Goal: Task Accomplishment & Management: Use online tool/utility

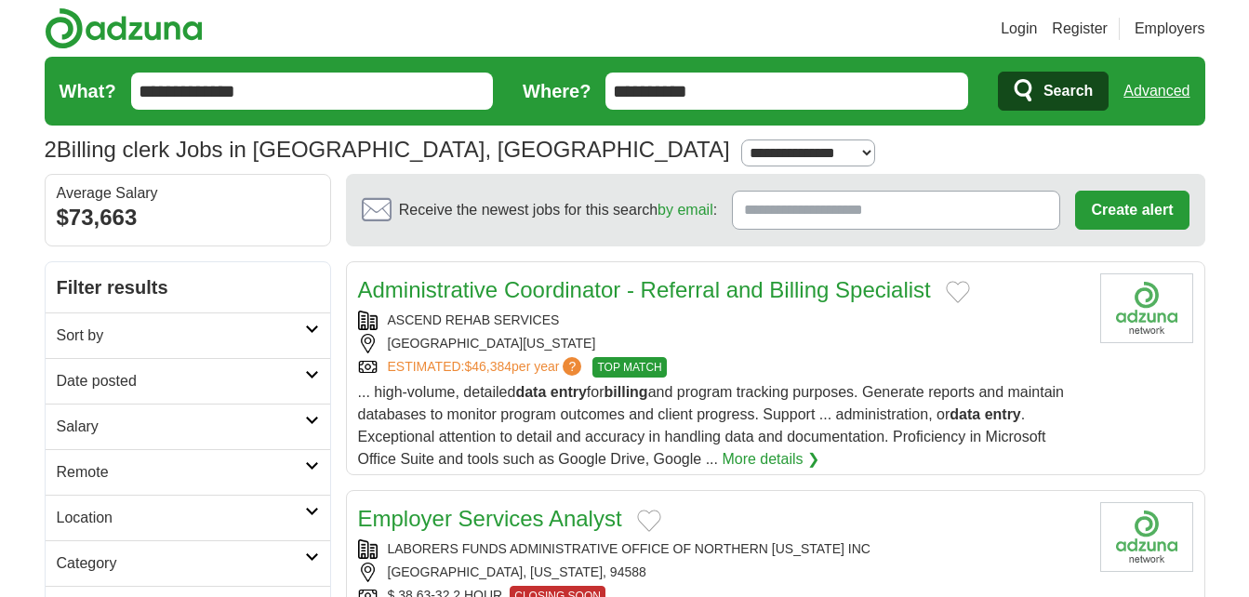
click at [741, 155] on select "**********" at bounding box center [808, 152] width 134 height 27
select select "*"
click at [741, 139] on select "**********" at bounding box center [808, 152] width 134 height 27
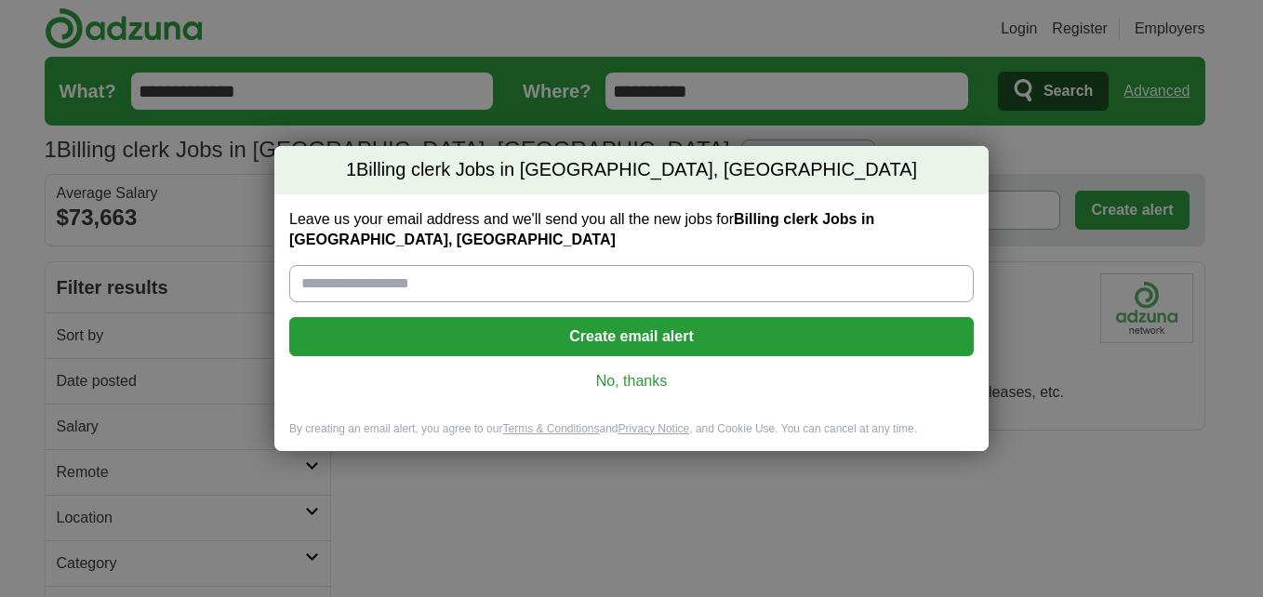
drag, startPoint x: 628, startPoint y: 369, endPoint x: 618, endPoint y: 367, distance: 10.4
click at [628, 371] on link "No, thanks" at bounding box center [631, 381] width 655 height 20
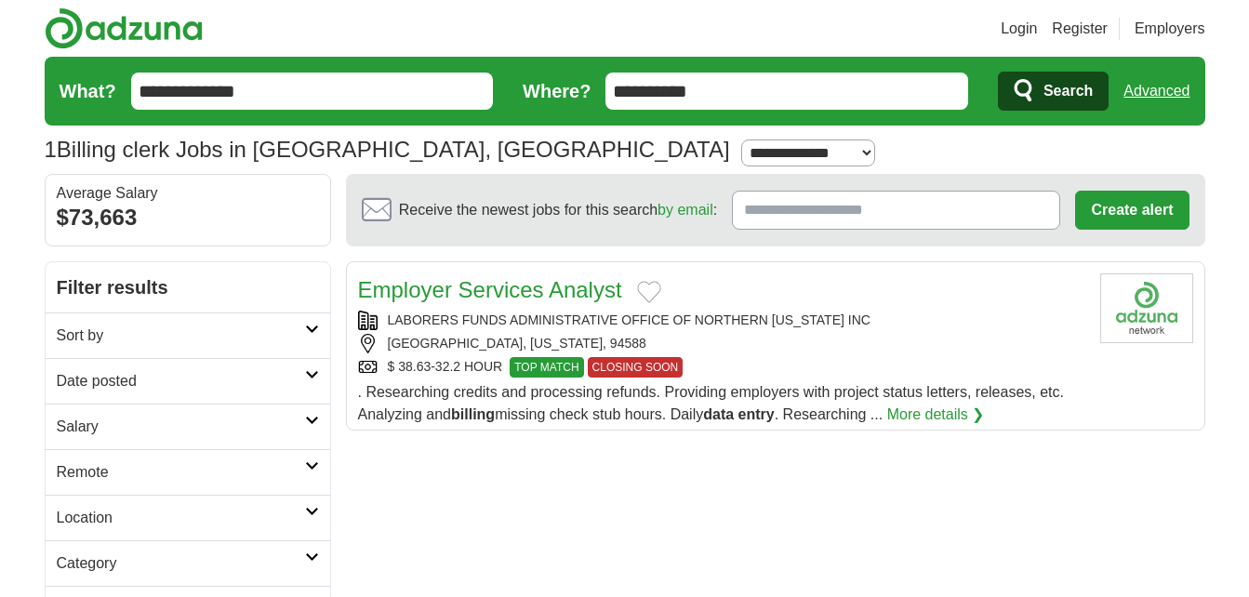
click at [112, 383] on h2 "Date posted" at bounding box center [181, 381] width 248 height 22
click at [128, 427] on link "Last 24 hours" at bounding box center [188, 426] width 262 height 22
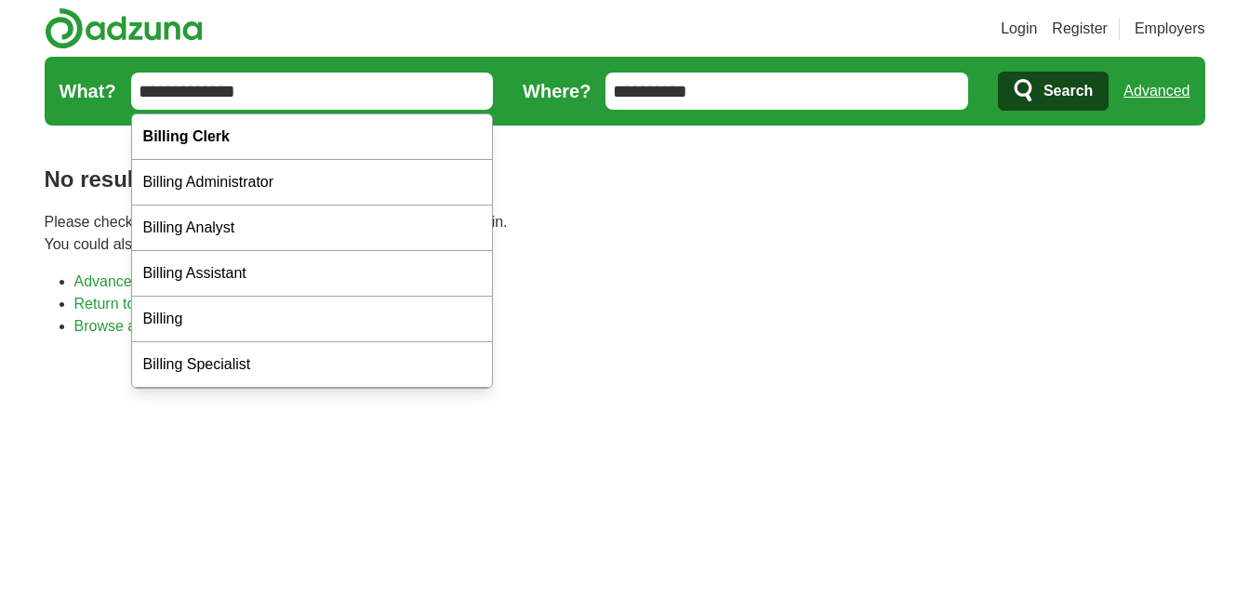
drag, startPoint x: 179, startPoint y: 92, endPoint x: 118, endPoint y: 87, distance: 61.5
click at [119, 89] on form "**********" at bounding box center [625, 91] width 1160 height 69
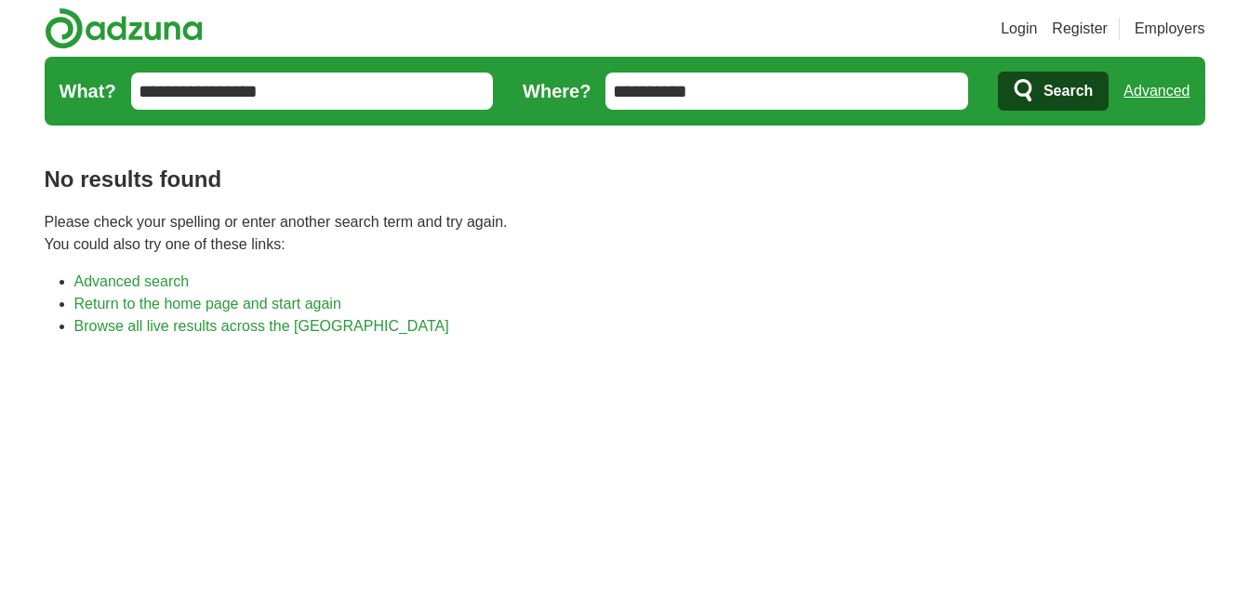
type input "**********"
click at [1063, 85] on span "Search" at bounding box center [1067, 91] width 49 height 37
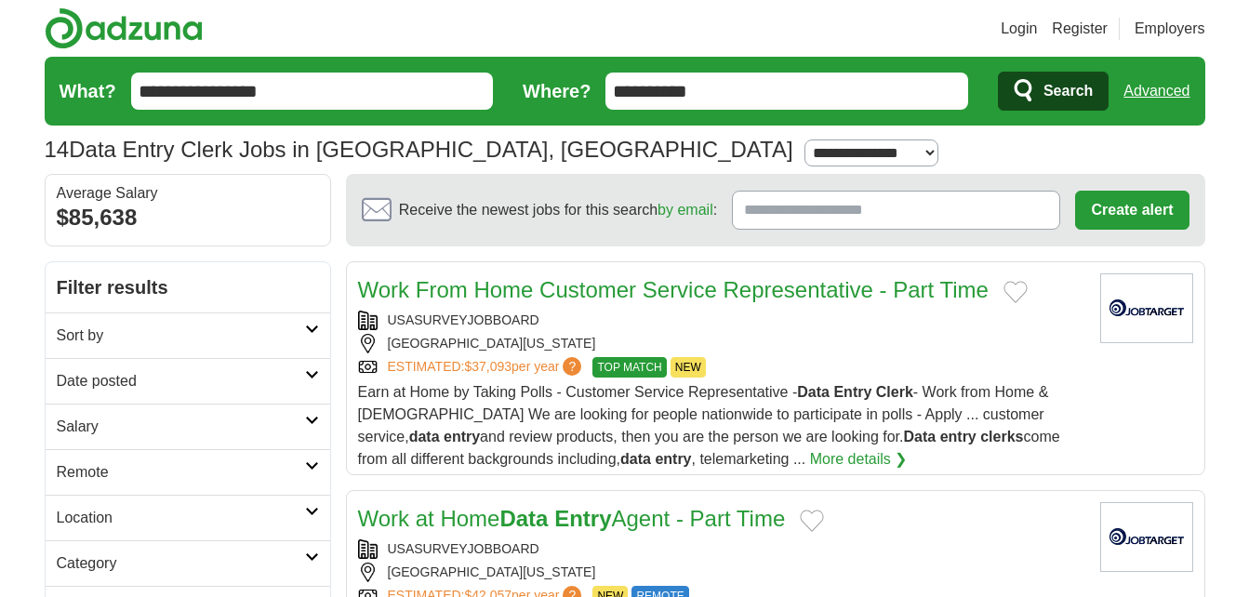
click at [804, 155] on select "**********" at bounding box center [871, 152] width 134 height 27
select select "*"
click at [804, 139] on select "**********" at bounding box center [871, 152] width 134 height 27
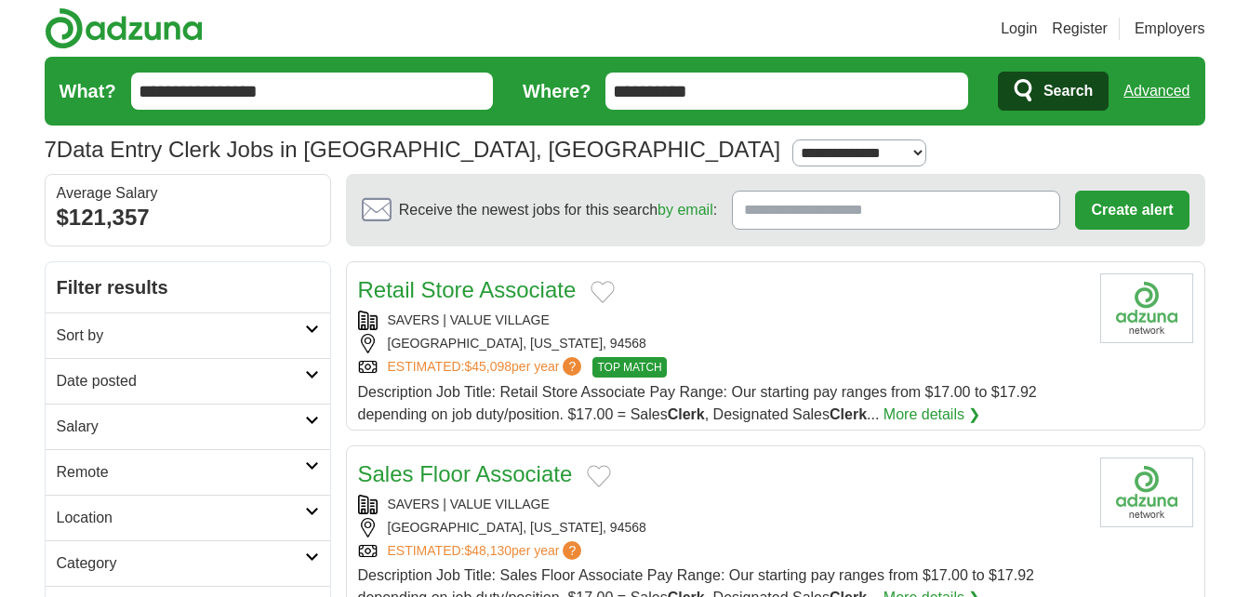
click at [138, 384] on h2 "Date posted" at bounding box center [181, 381] width 248 height 22
click at [147, 427] on link "Last 24 hours" at bounding box center [188, 426] width 262 height 22
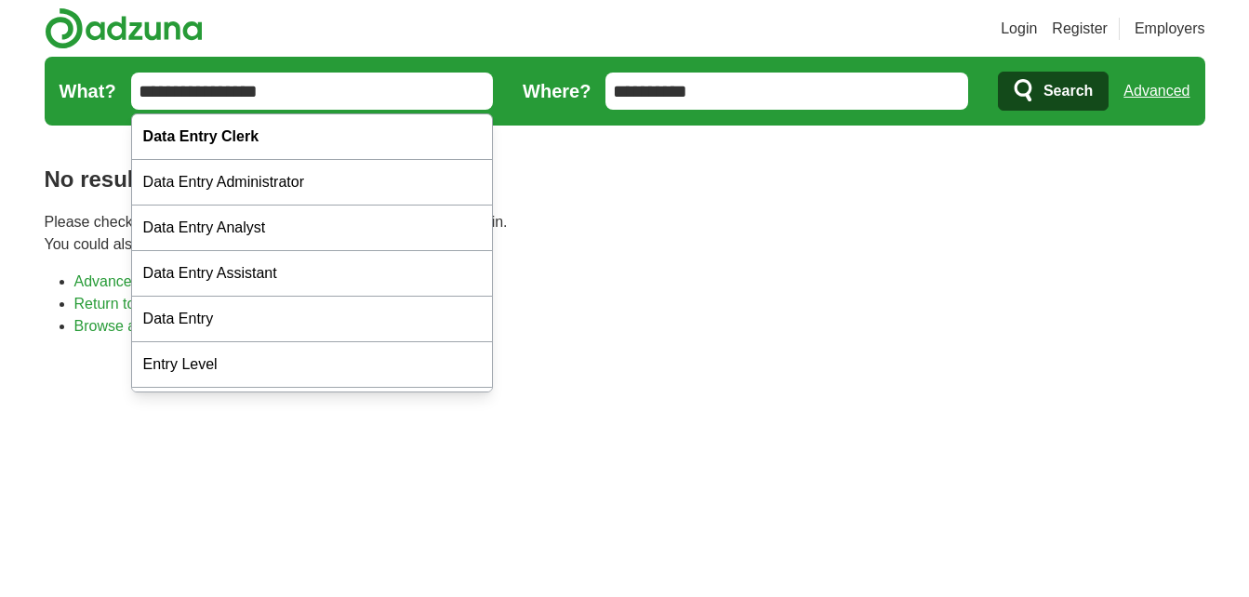
drag, startPoint x: 224, startPoint y: 91, endPoint x: 52, endPoint y: 87, distance: 172.0
click at [53, 88] on form "**********" at bounding box center [625, 91] width 1160 height 69
type input "**********"
click at [998, 72] on button "Search" at bounding box center [1053, 91] width 111 height 39
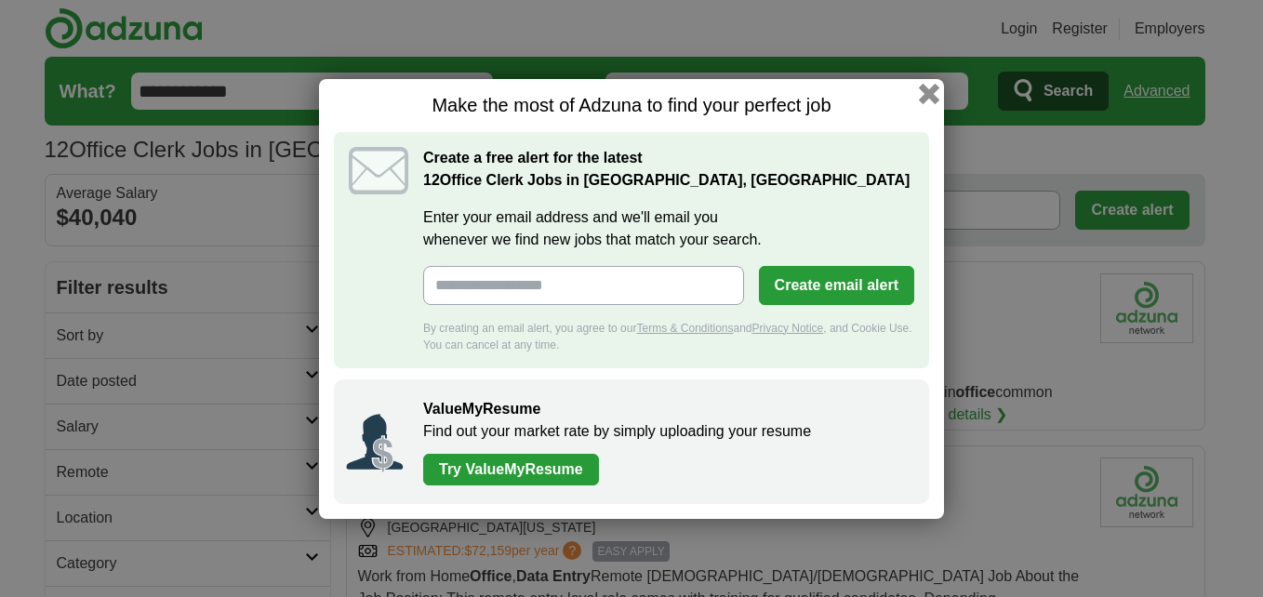
drag, startPoint x: 934, startPoint y: 92, endPoint x: 732, endPoint y: 145, distance: 209.5
click at [933, 94] on button "button" at bounding box center [929, 93] width 20 height 20
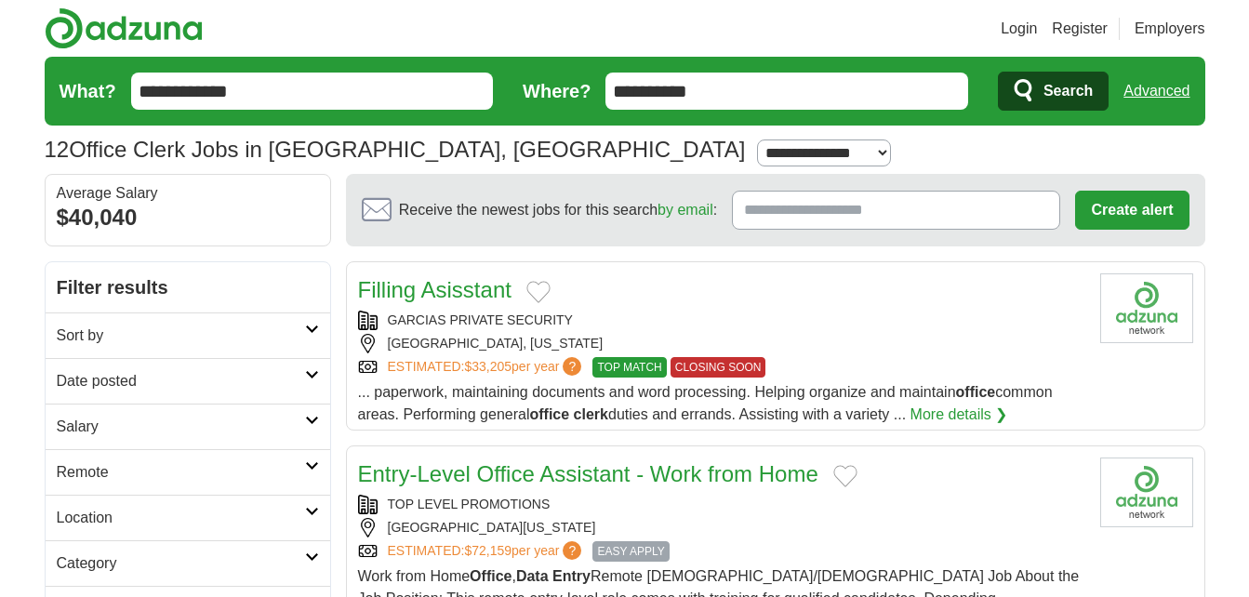
click at [185, 386] on h2 "Date posted" at bounding box center [181, 381] width 248 height 22
click at [180, 423] on link "Last 24 hours" at bounding box center [188, 426] width 262 height 22
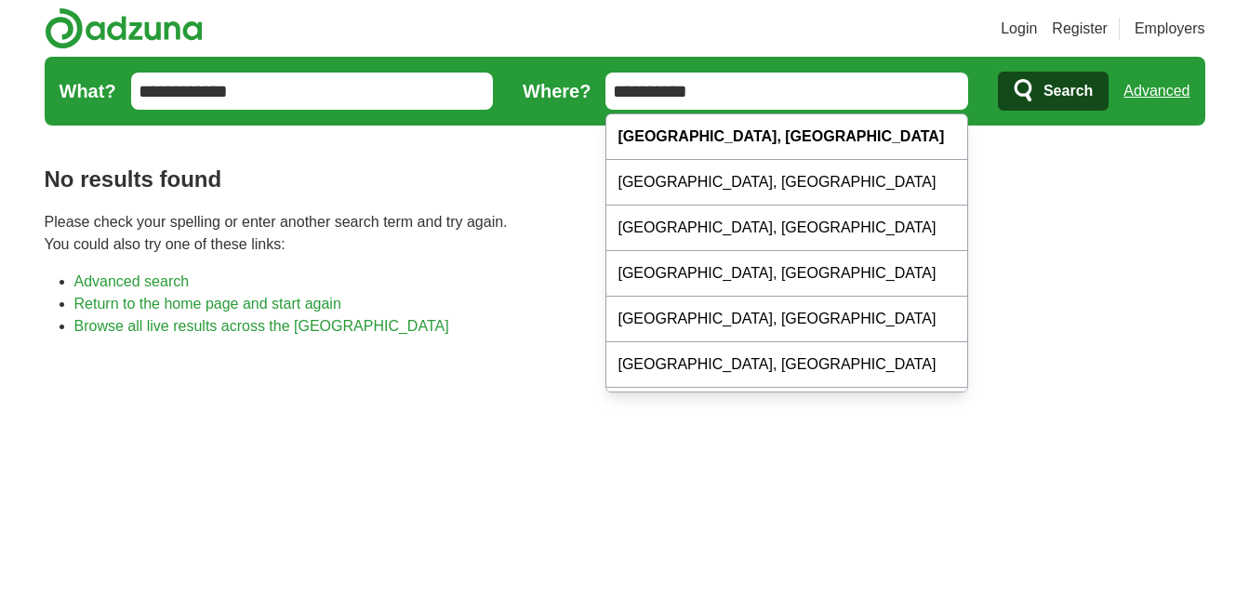
drag, startPoint x: 629, startPoint y: 93, endPoint x: 786, endPoint y: 93, distance: 156.2
click at [786, 93] on input "**********" at bounding box center [786, 91] width 363 height 37
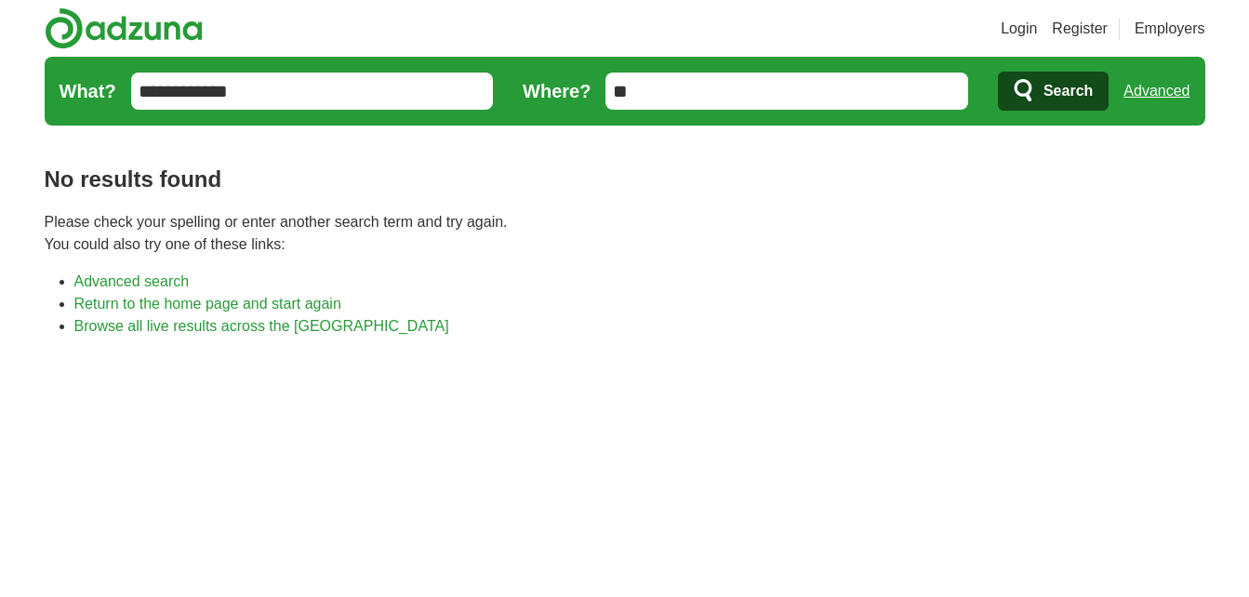
type input "*"
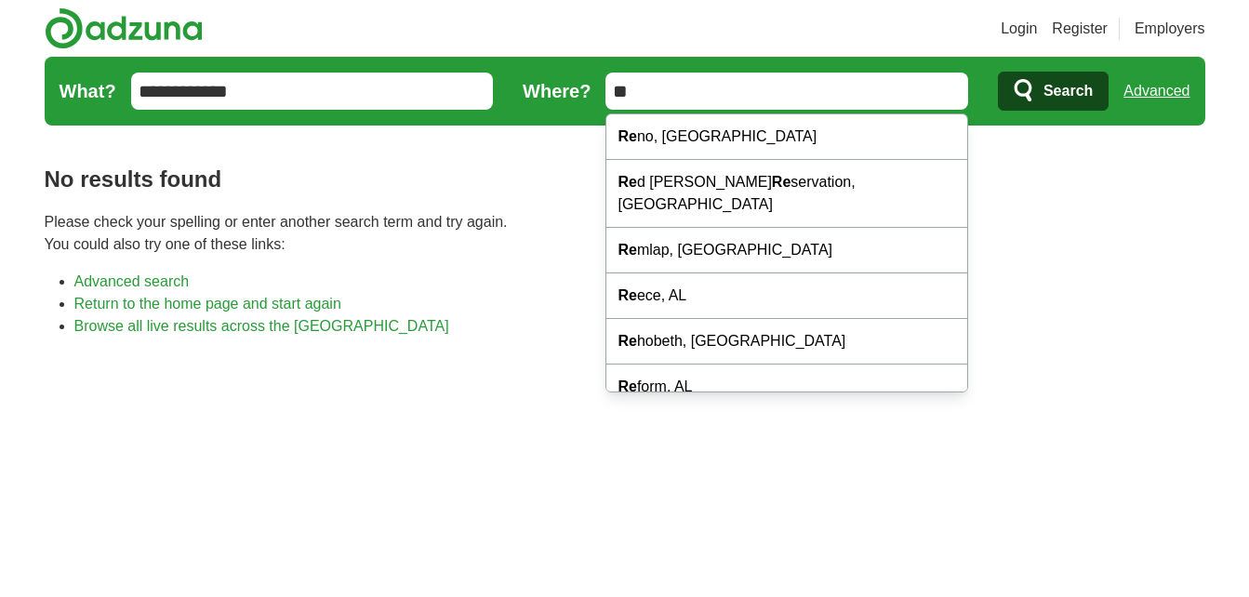
type input "**"
click at [998, 72] on button "Search" at bounding box center [1053, 91] width 111 height 39
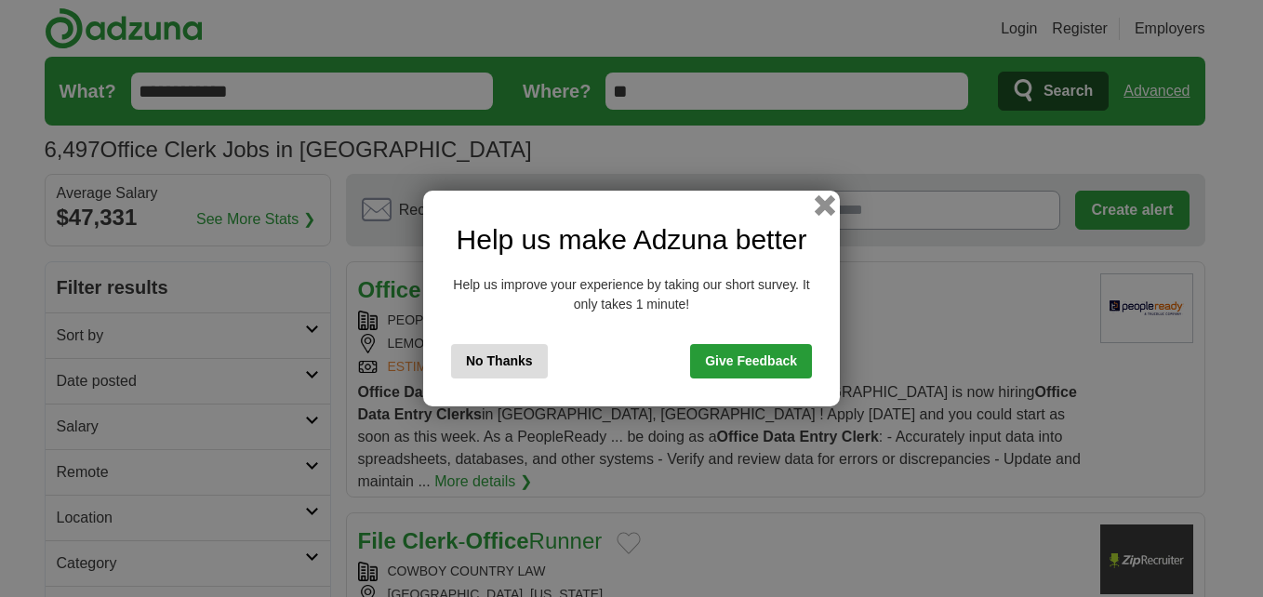
click at [825, 205] on button "button" at bounding box center [824, 205] width 20 height 20
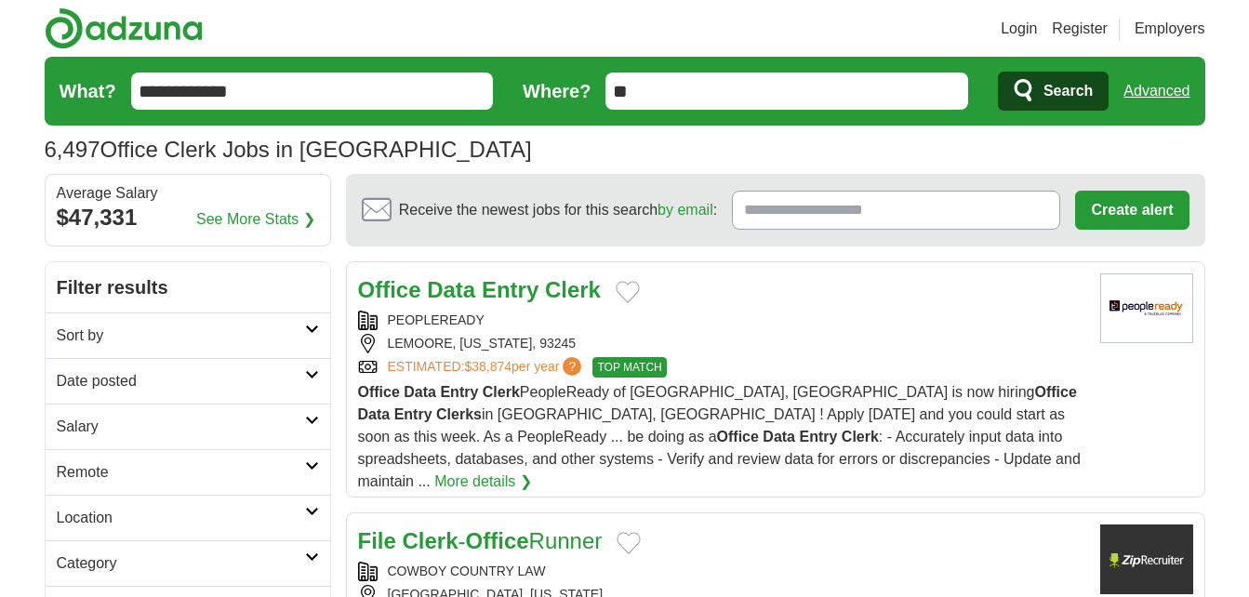
click at [307, 380] on link "Date posted" at bounding box center [188, 381] width 284 height 46
click at [277, 422] on link "Last 24 hours" at bounding box center [188, 426] width 262 height 22
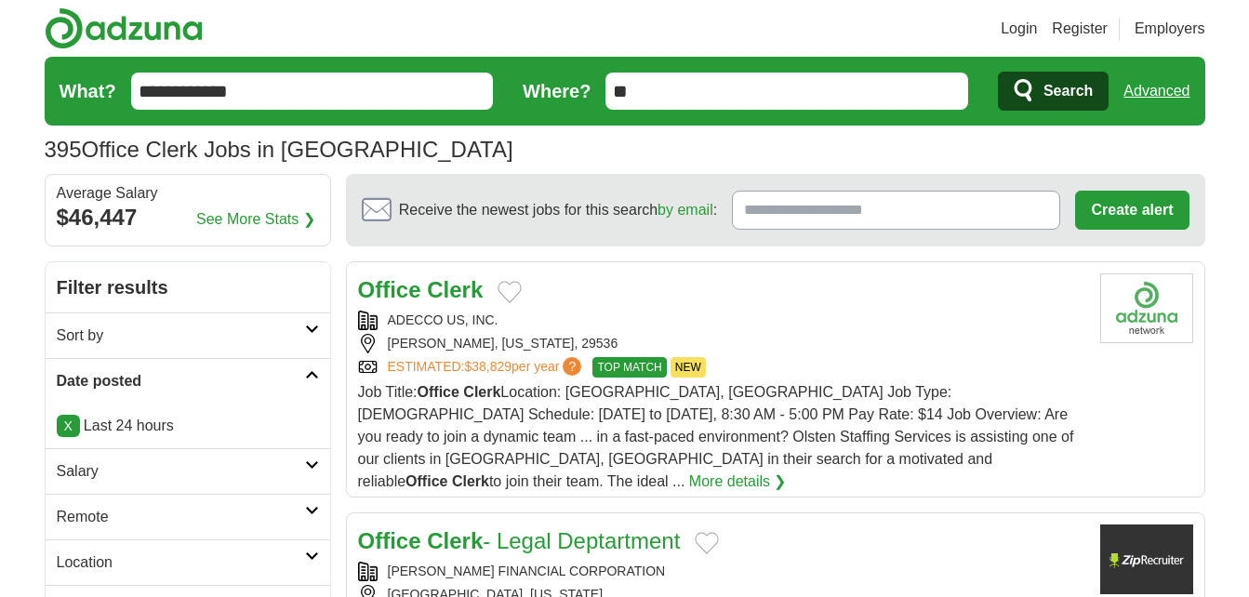
click at [207, 510] on h2 "Remote" at bounding box center [181, 517] width 248 height 22
click at [122, 559] on link "Remote jobs" at bounding box center [99, 561] width 84 height 16
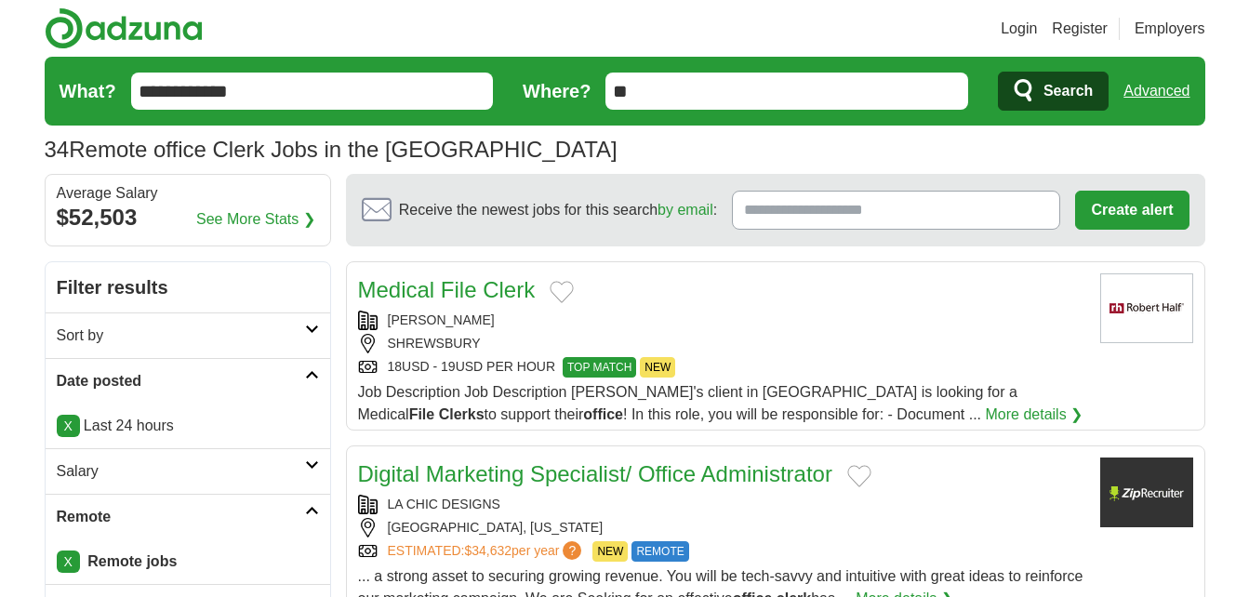
click at [1064, 86] on span "Search" at bounding box center [1067, 91] width 49 height 37
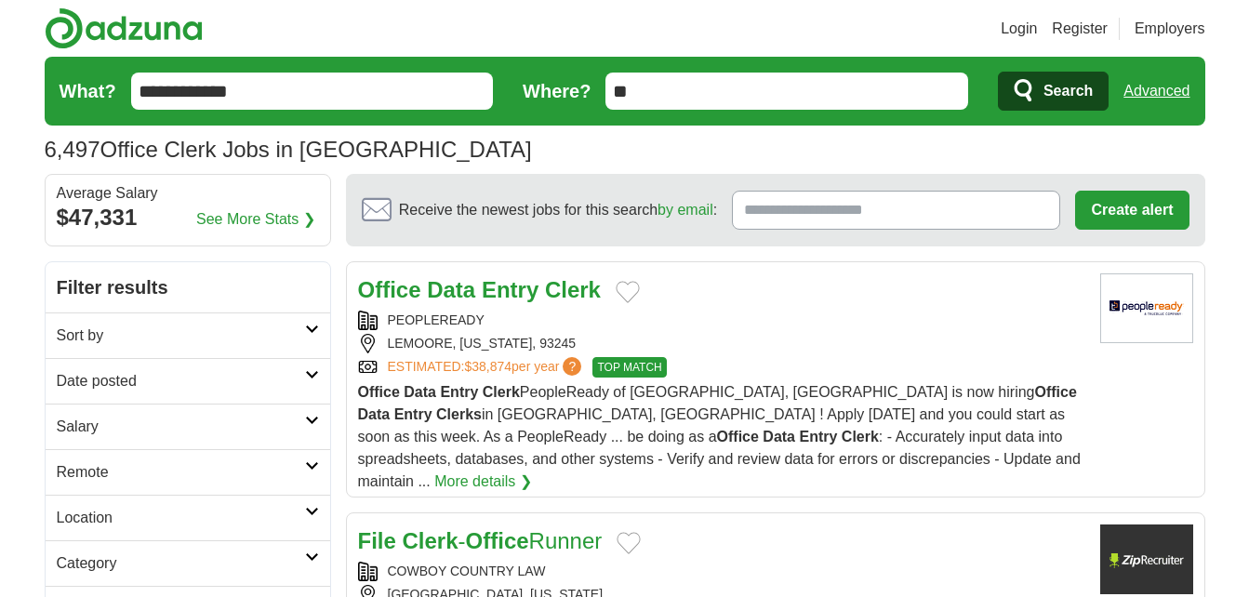
click at [310, 374] on icon at bounding box center [312, 374] width 14 height 9
click at [198, 430] on link "Last 24 hours" at bounding box center [188, 426] width 262 height 22
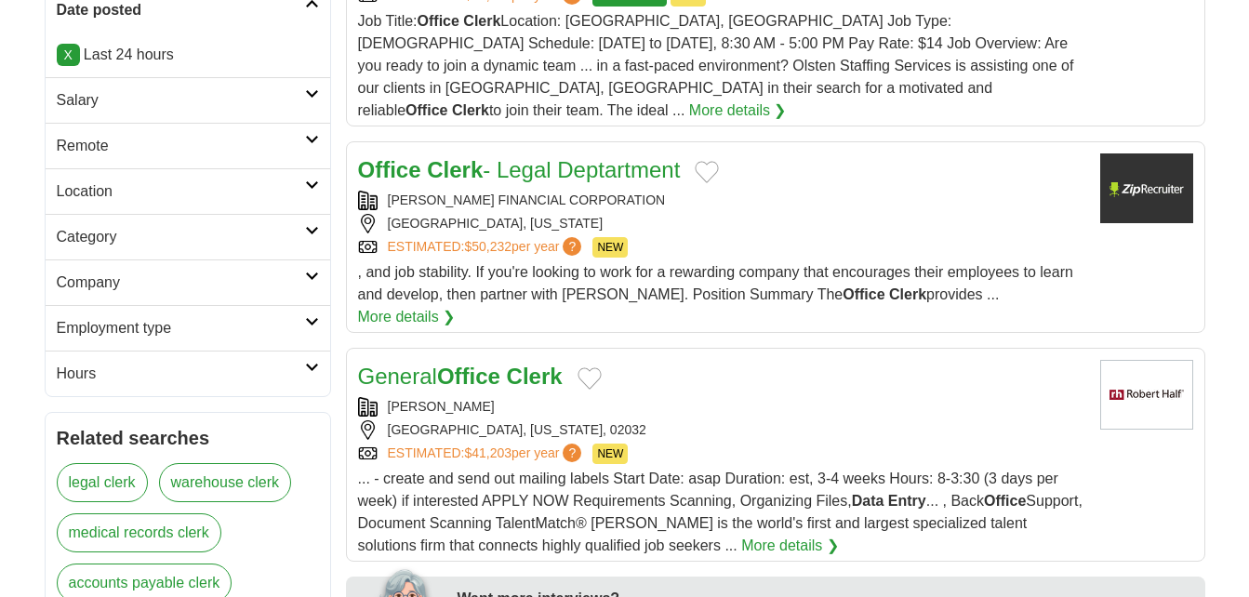
scroll to position [372, 0]
click at [313, 133] on link "Remote" at bounding box center [188, 145] width 284 height 46
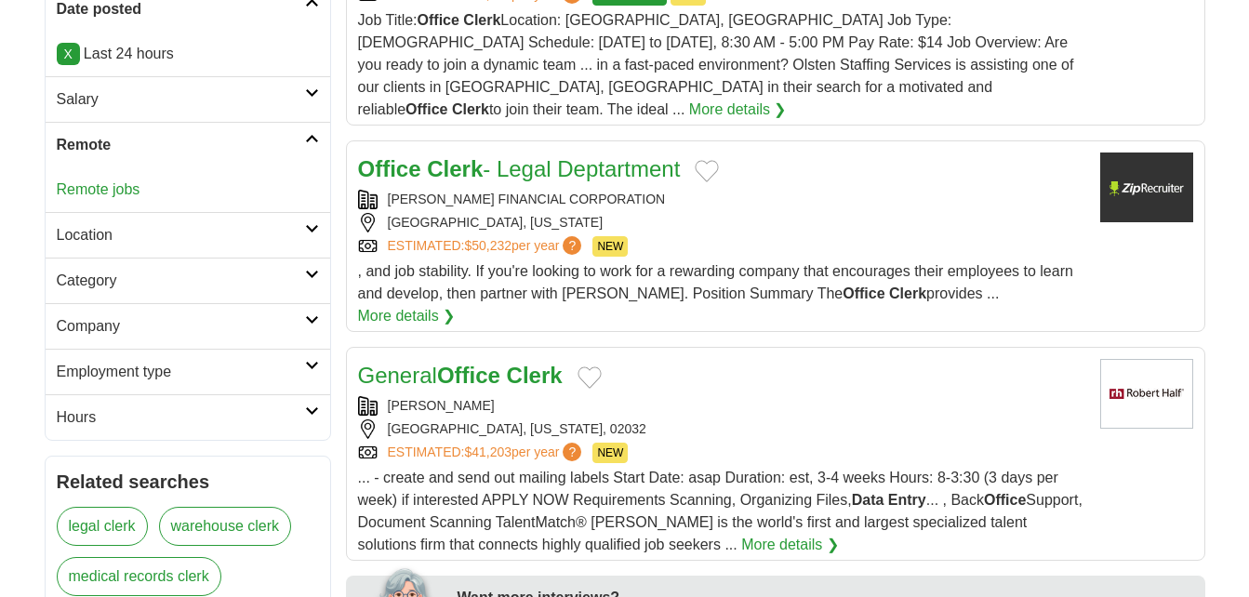
click at [179, 188] on div "Remote jobs" at bounding box center [188, 189] width 284 height 45
click at [101, 187] on link "Remote jobs" at bounding box center [99, 189] width 84 height 16
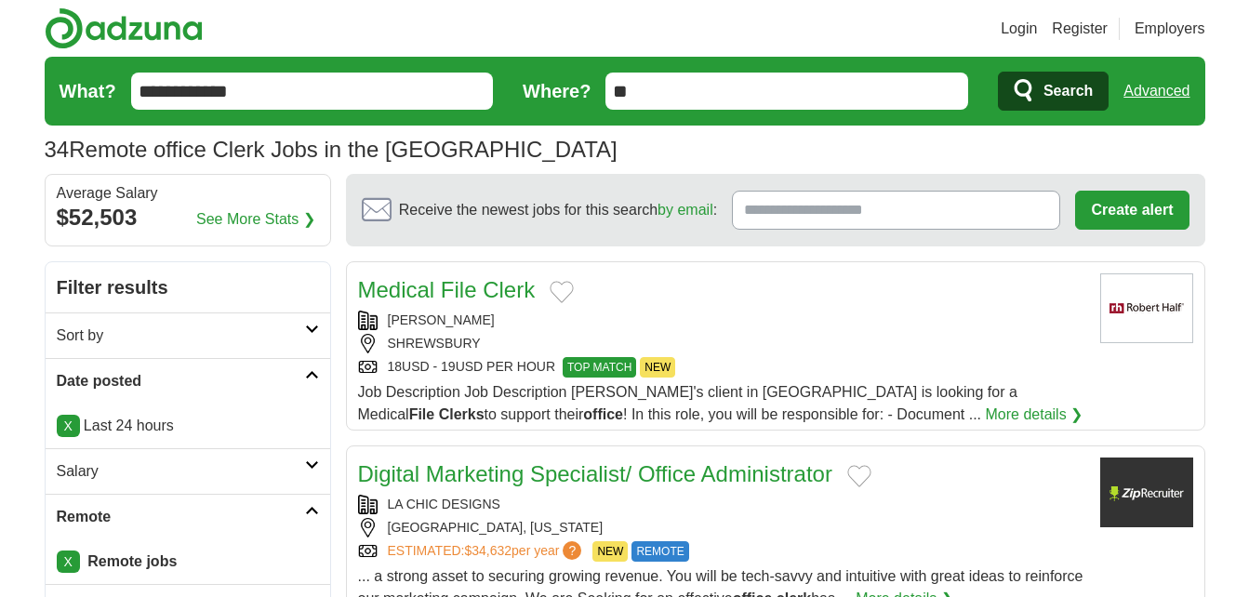
click at [496, 287] on link "Medical File Clerk" at bounding box center [447, 289] width 178 height 25
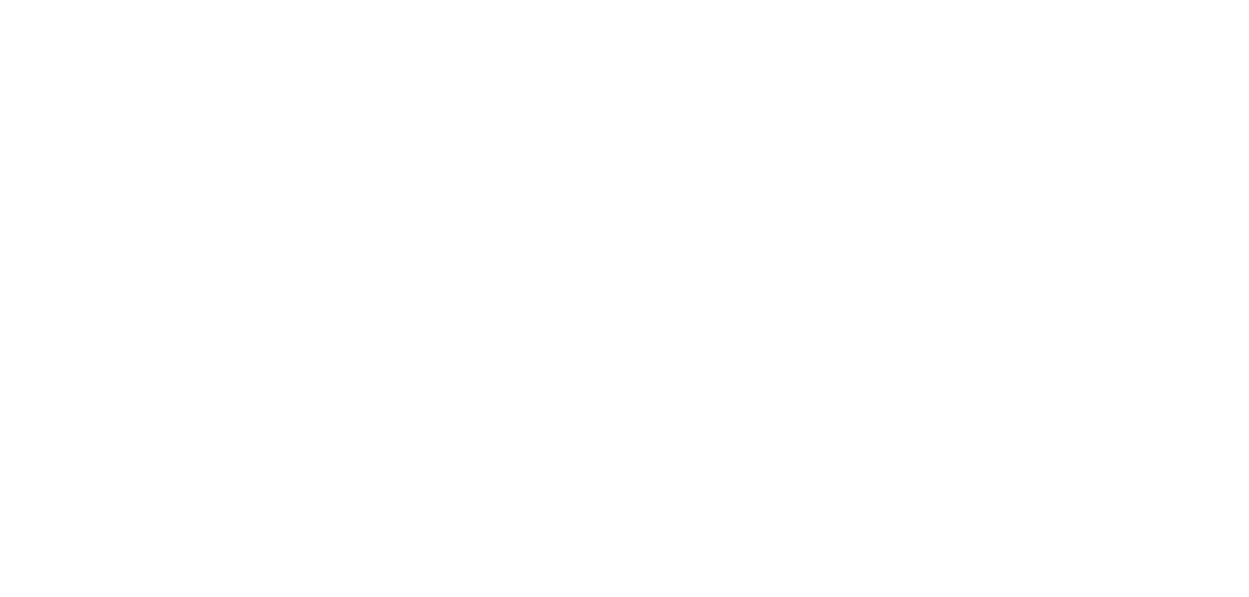
scroll to position [3254, 0]
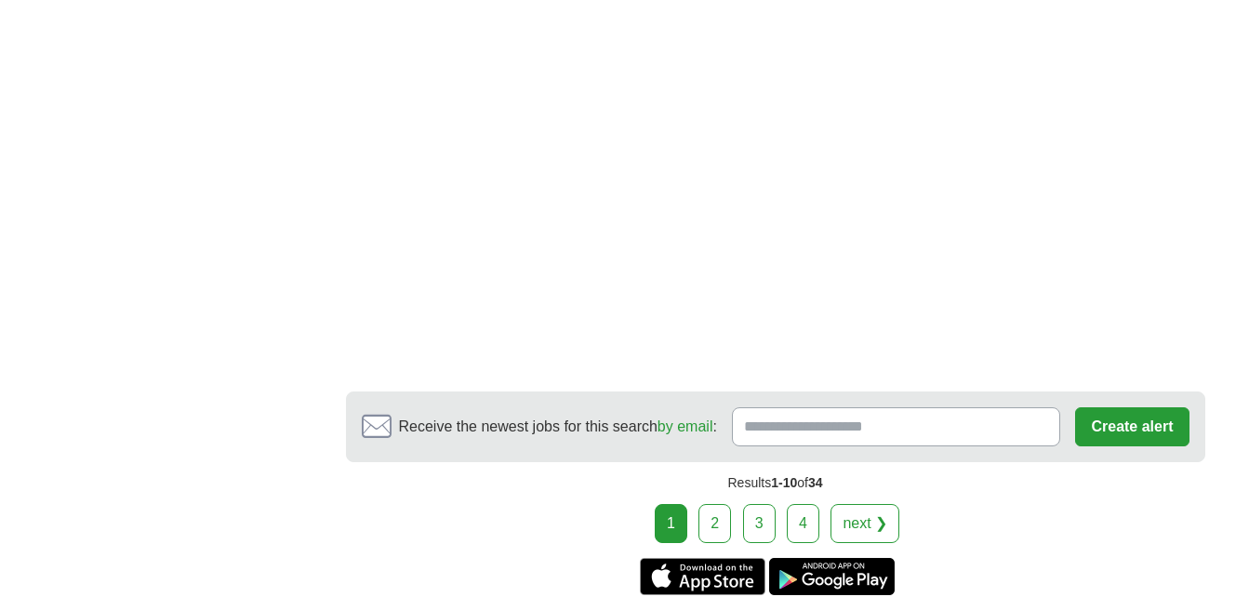
click at [853, 515] on link "next ❯" at bounding box center [864, 523] width 69 height 39
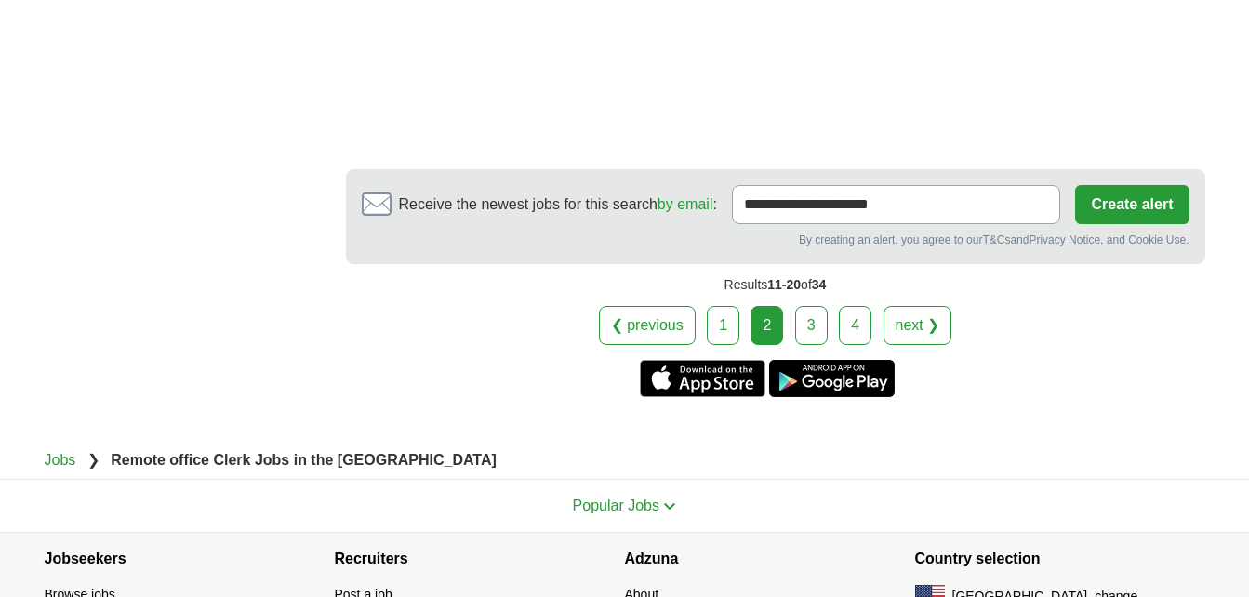
scroll to position [3626, 0]
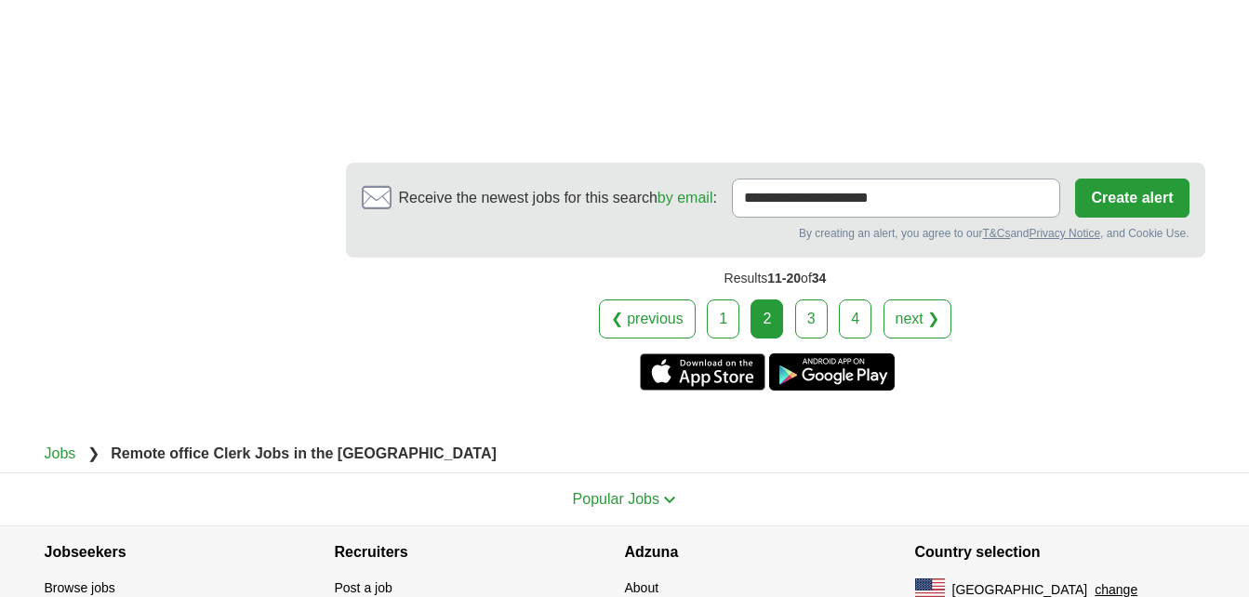
click at [923, 299] on link "next ❯" at bounding box center [917, 318] width 69 height 39
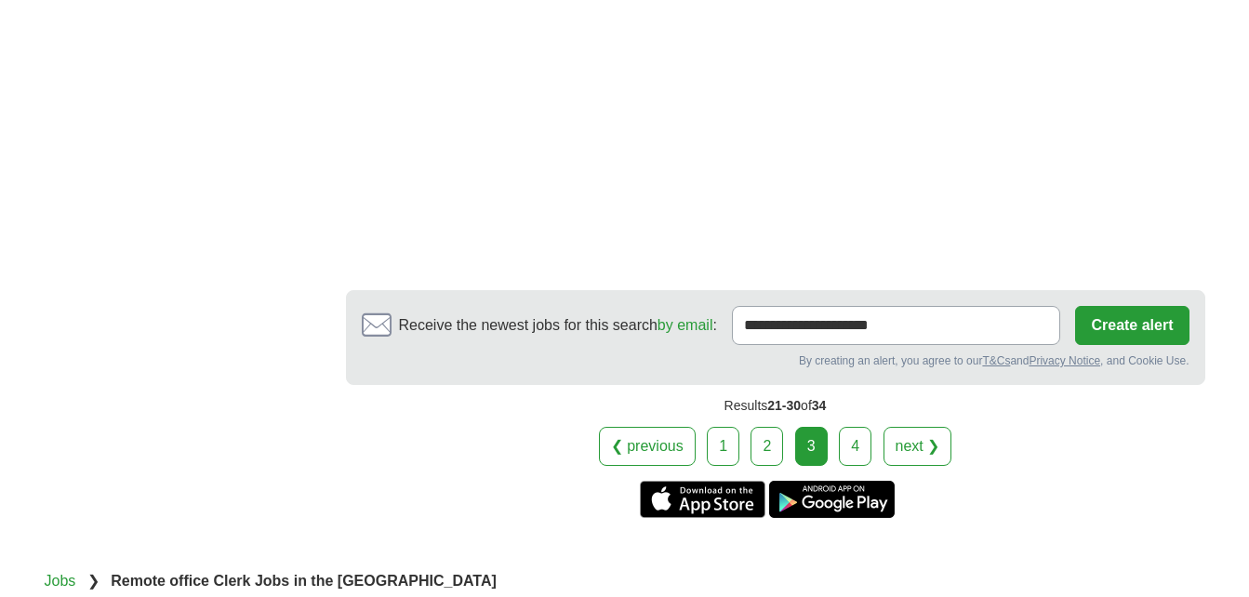
scroll to position [3347, 0]
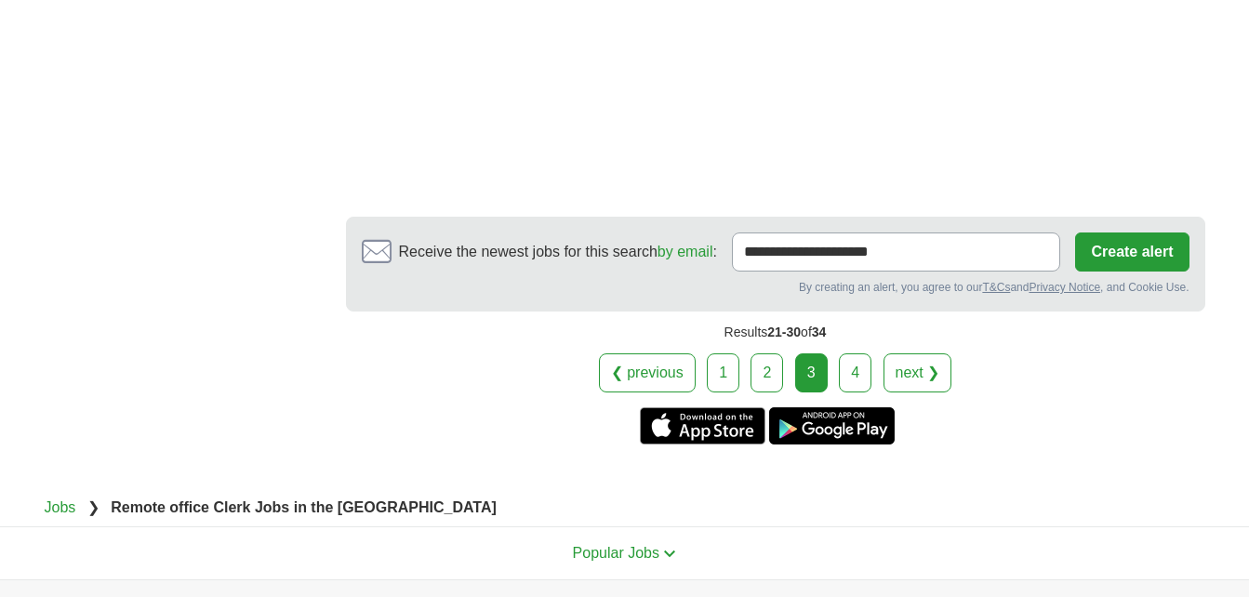
click at [939, 353] on link "next ❯" at bounding box center [917, 372] width 69 height 39
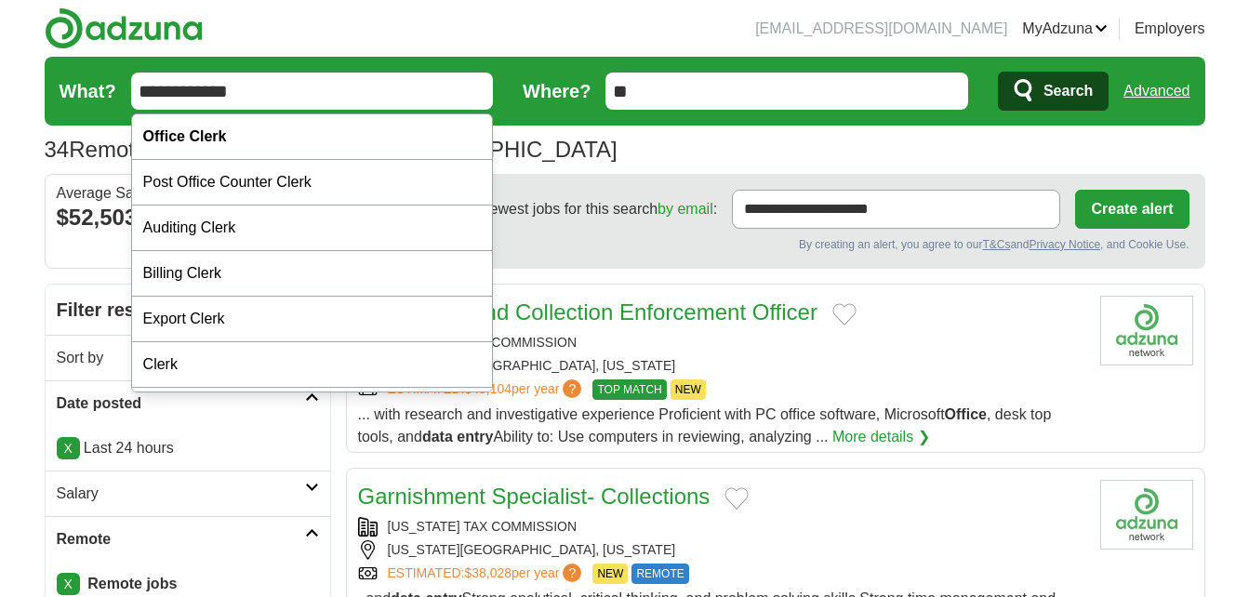
drag, startPoint x: 183, startPoint y: 89, endPoint x: 89, endPoint y: 89, distance: 93.9
click at [89, 89] on form "**********" at bounding box center [625, 91] width 1160 height 69
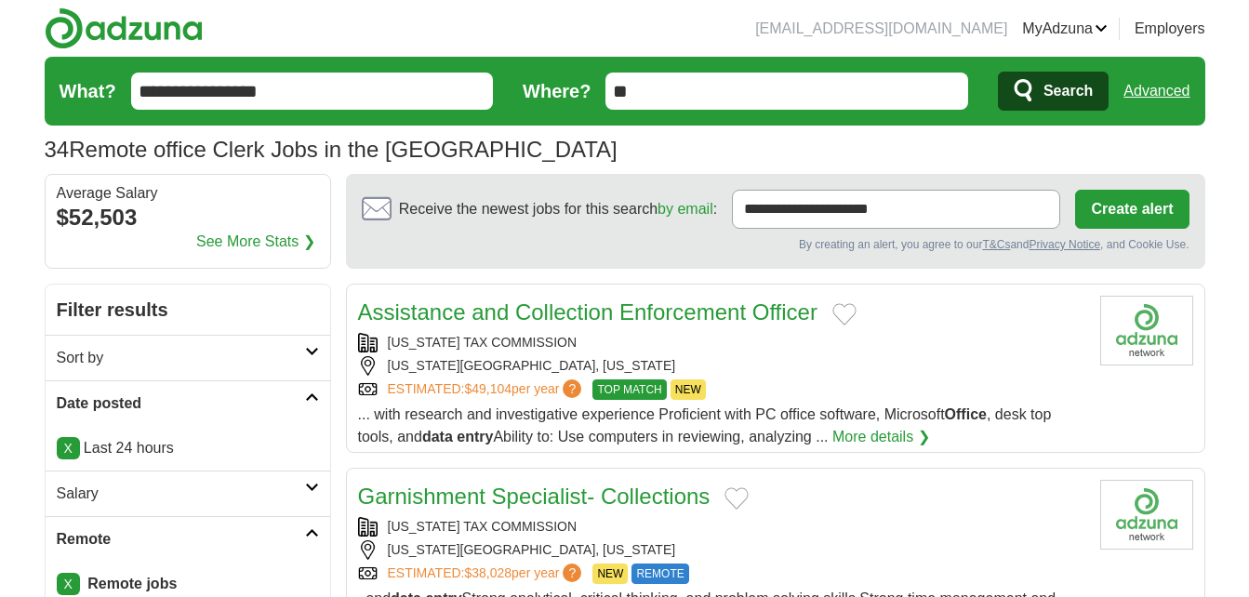
type input "**********"
click at [1049, 94] on span "Search" at bounding box center [1067, 91] width 49 height 37
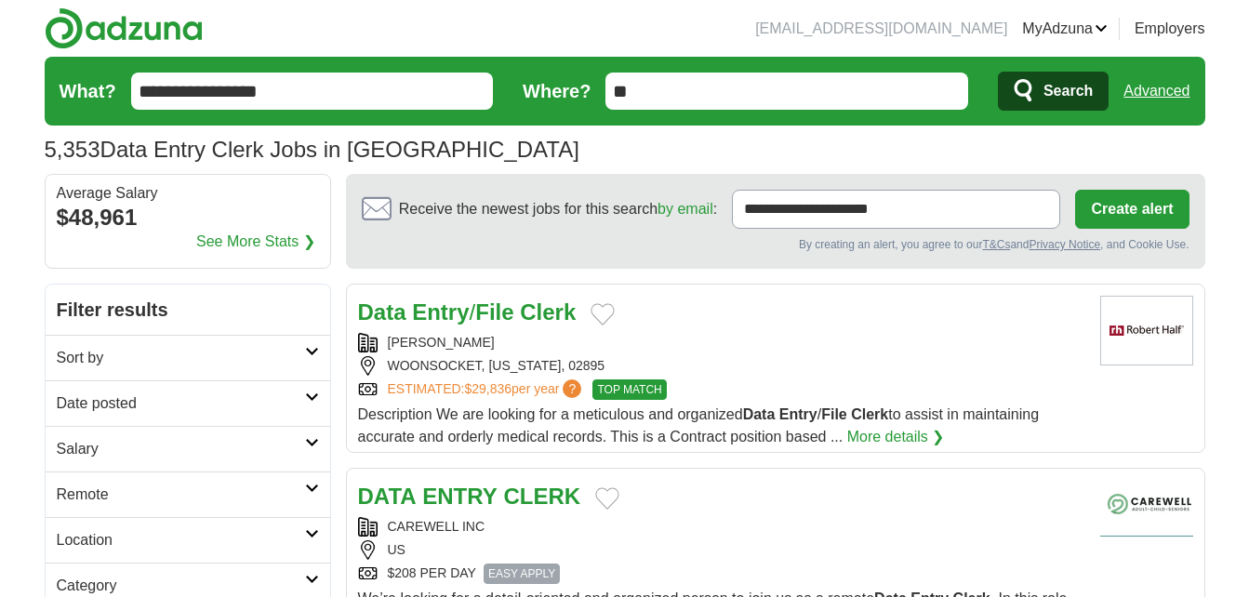
click at [308, 399] on icon at bounding box center [312, 396] width 14 height 9
click at [126, 451] on link "Last 24 hours" at bounding box center [188, 448] width 262 height 22
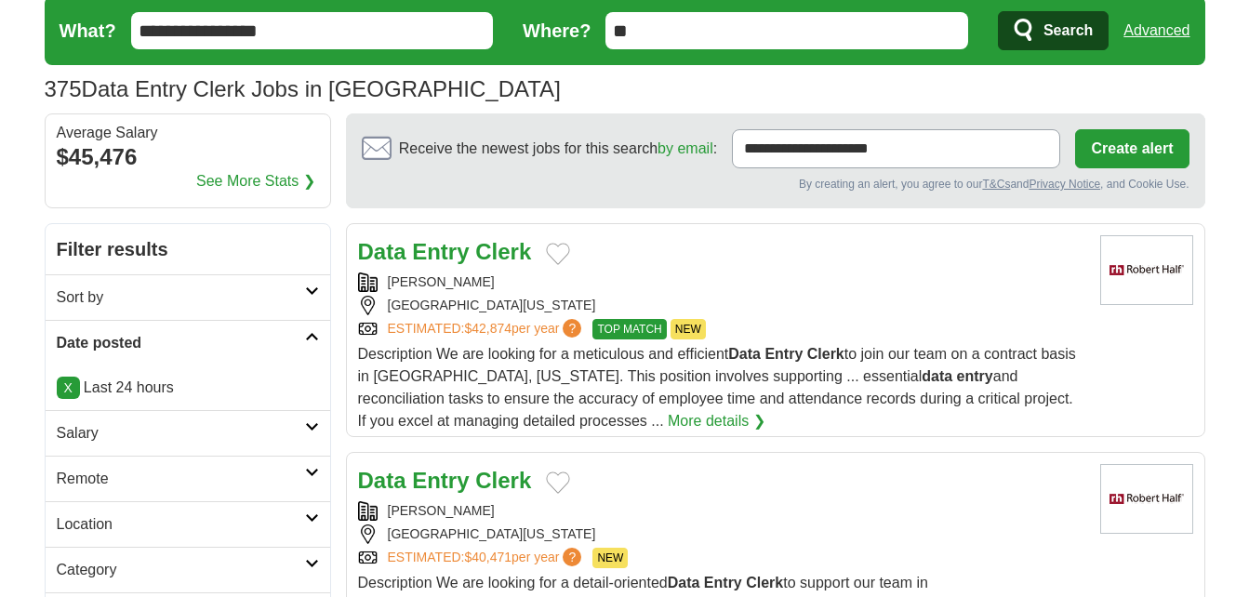
scroll to position [93, 0]
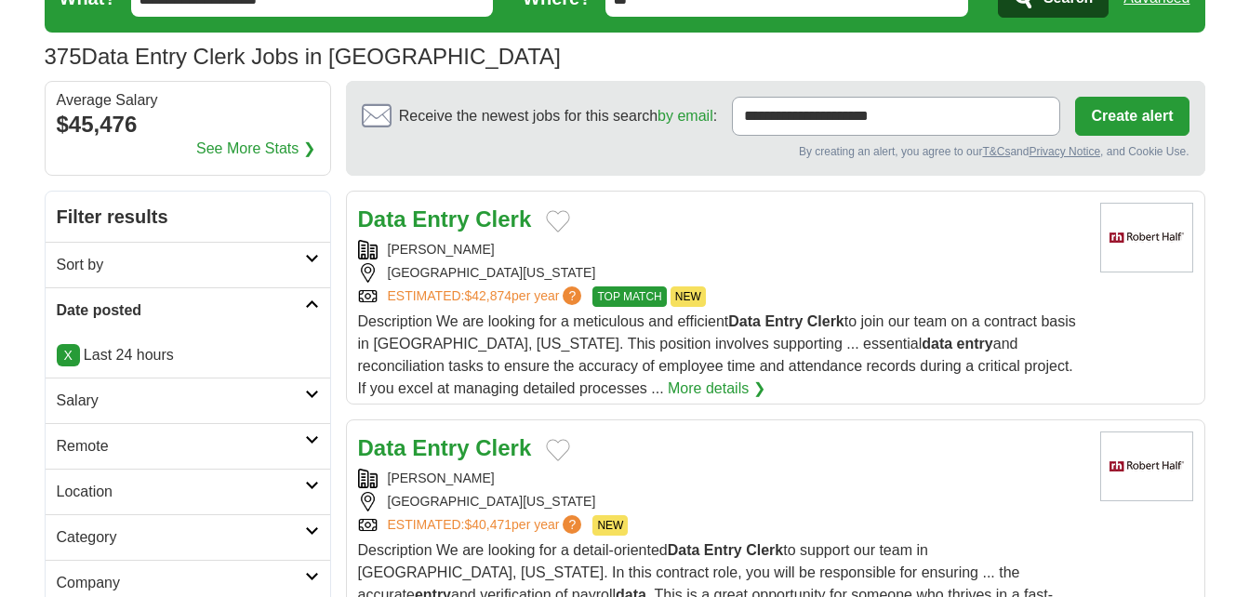
click at [322, 440] on link "Remote" at bounding box center [188, 446] width 284 height 46
click at [147, 489] on div "Remote jobs" at bounding box center [188, 491] width 284 height 45
click at [120, 492] on link "Remote jobs" at bounding box center [99, 491] width 84 height 16
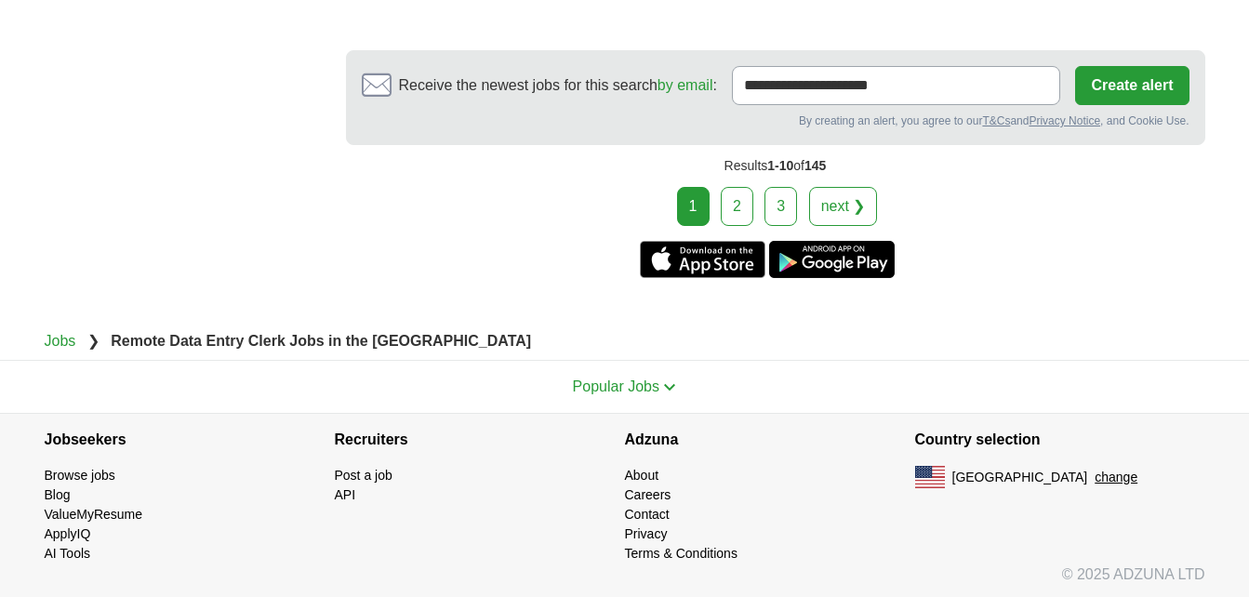
scroll to position [3649, 0]
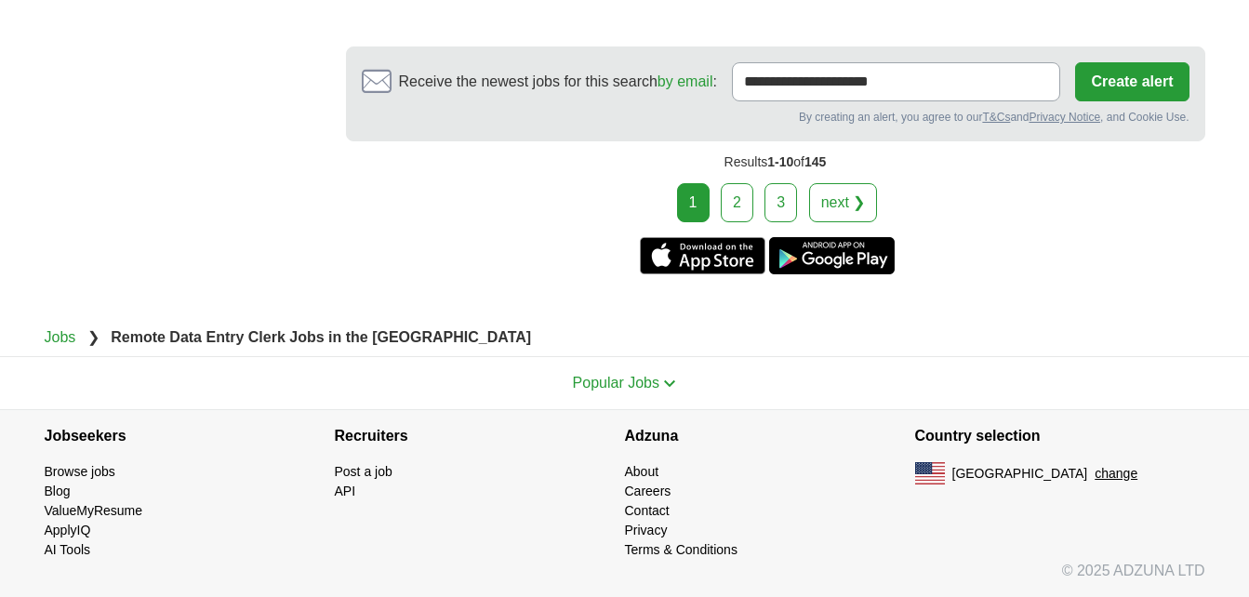
click at [846, 203] on link "next ❯" at bounding box center [843, 202] width 69 height 39
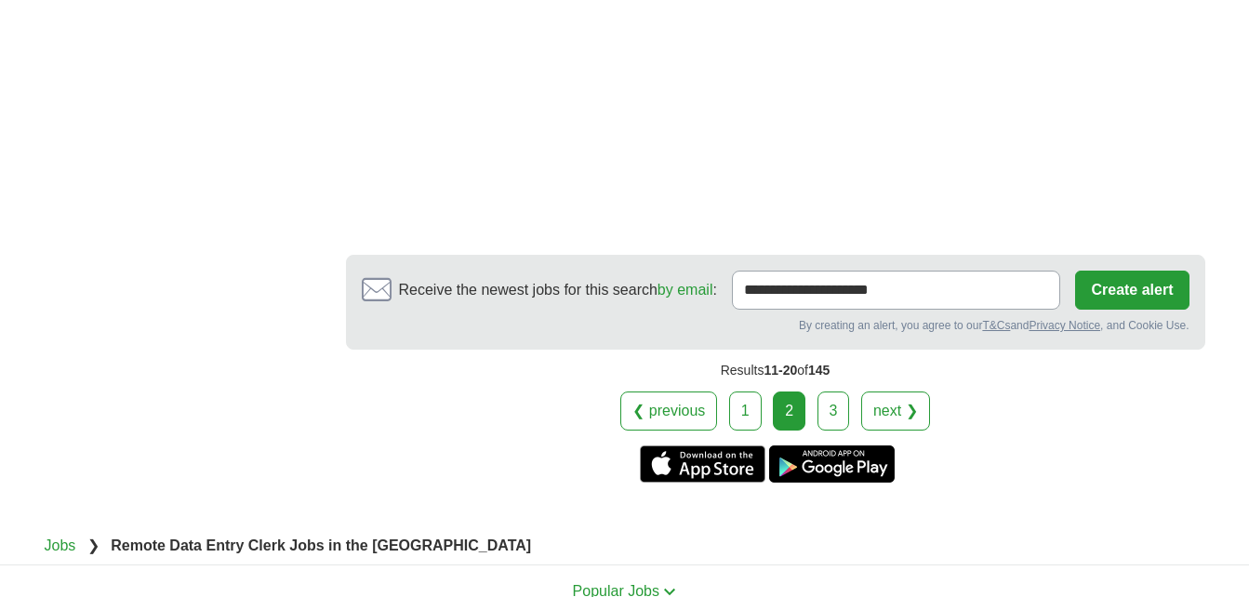
scroll to position [3533, 0]
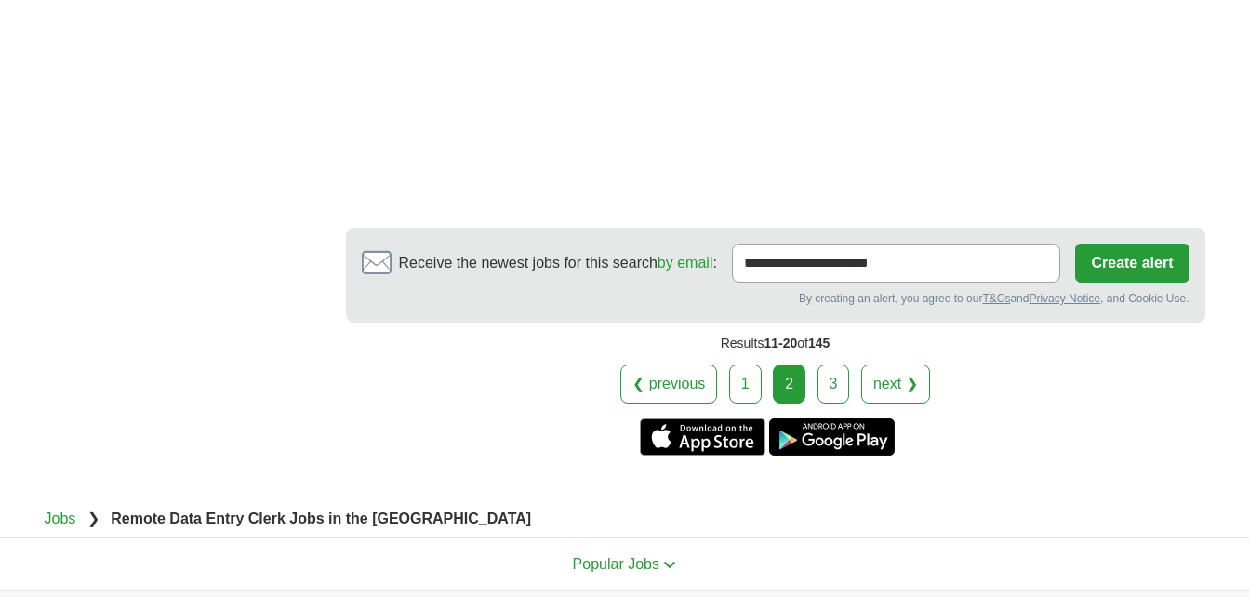
click at [879, 364] on link "next ❯" at bounding box center [895, 383] width 69 height 39
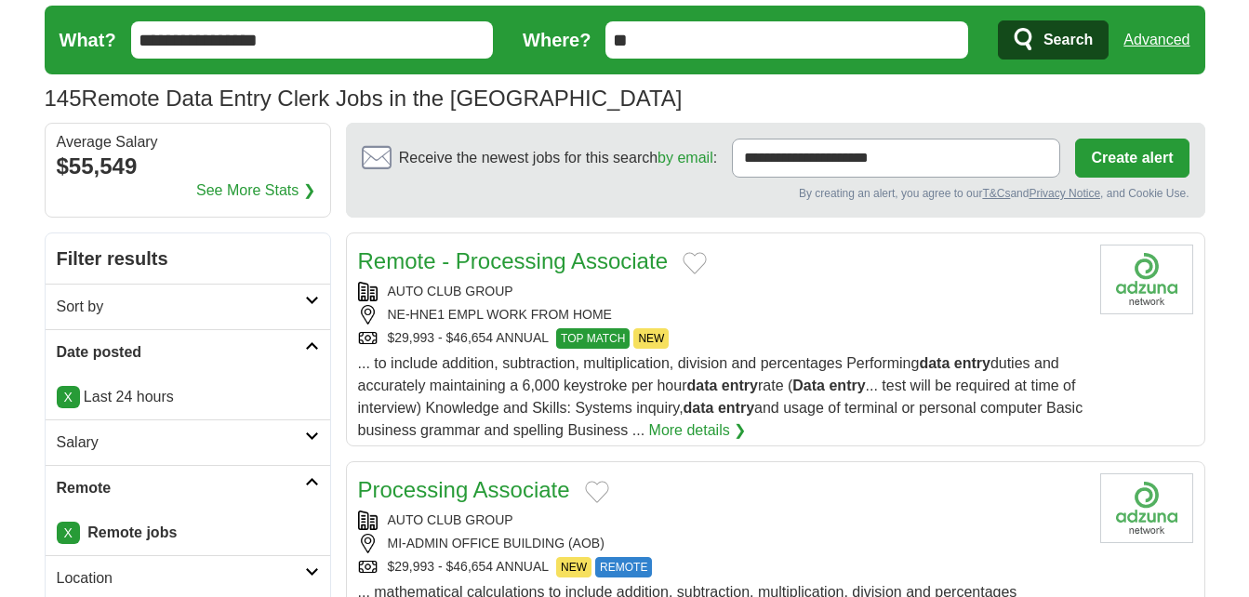
scroll to position [93, 0]
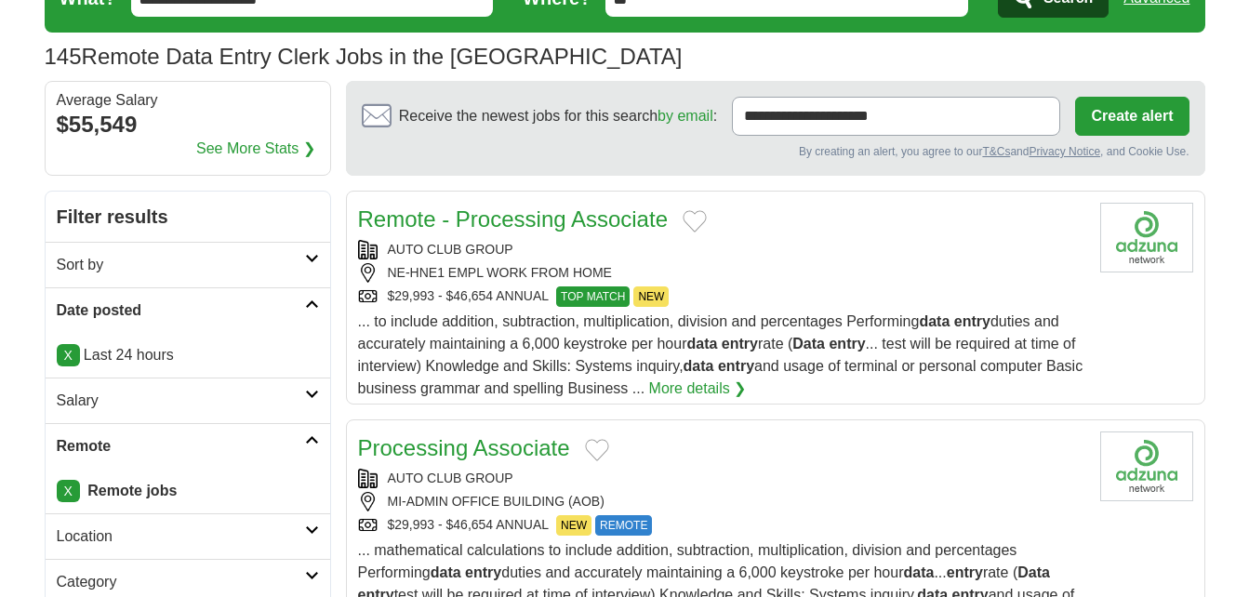
click at [620, 215] on link "Remote - Processing Associate" at bounding box center [513, 218] width 310 height 25
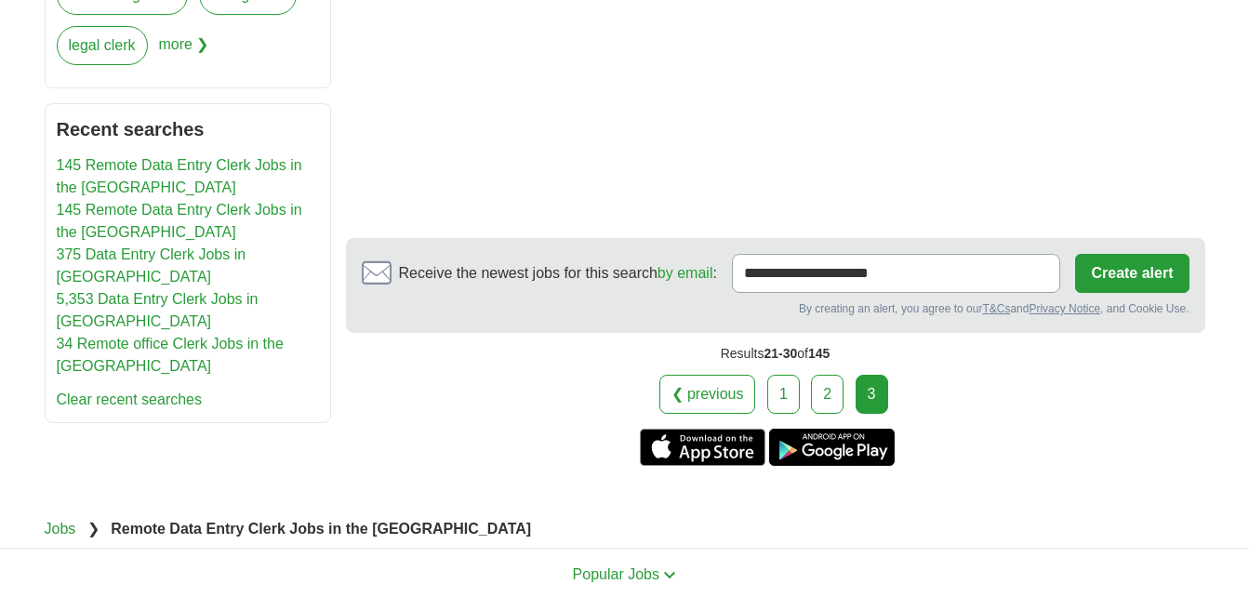
scroll to position [0, 0]
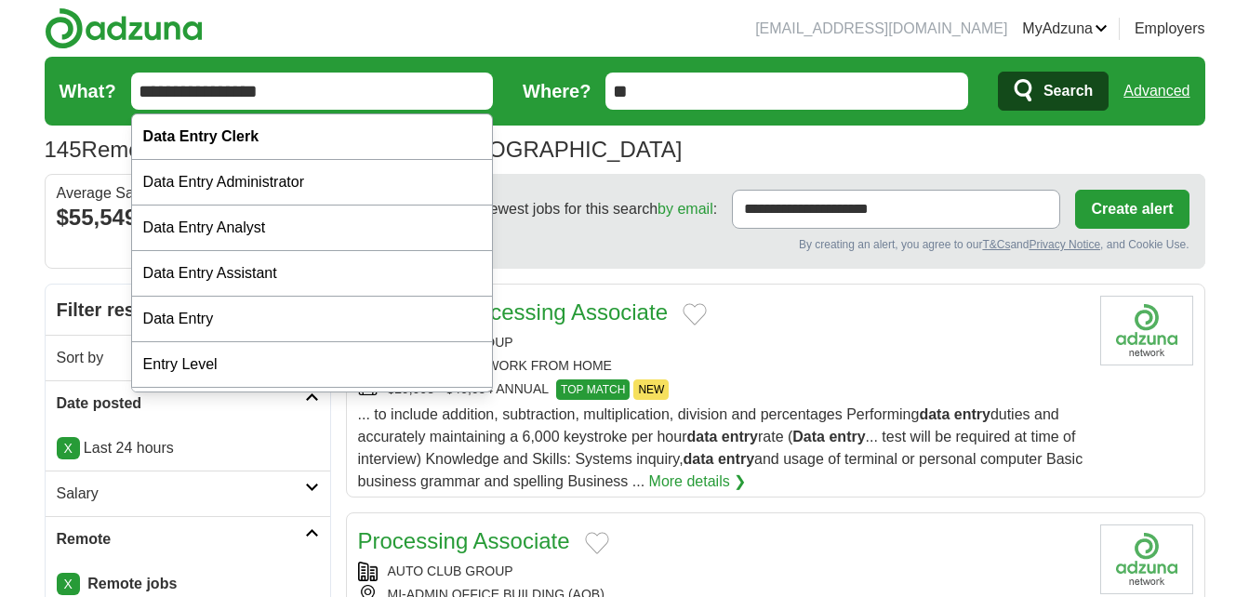
drag, startPoint x: 225, startPoint y: 90, endPoint x: 77, endPoint y: 89, distance: 147.8
click at [77, 90] on form "**********" at bounding box center [625, 91] width 1160 height 69
type input "**********"
click at [998, 72] on button "Search" at bounding box center [1053, 91] width 111 height 39
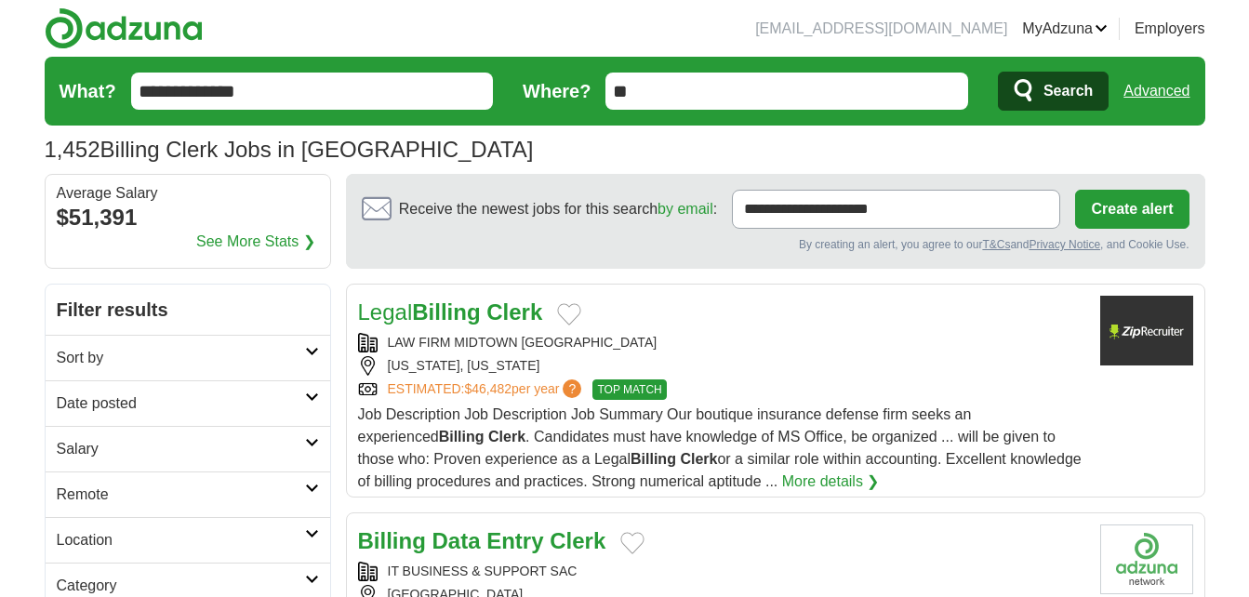
click at [113, 410] on h2 "Date posted" at bounding box center [181, 403] width 248 height 22
click at [108, 449] on link "Last 24 hours" at bounding box center [188, 448] width 262 height 22
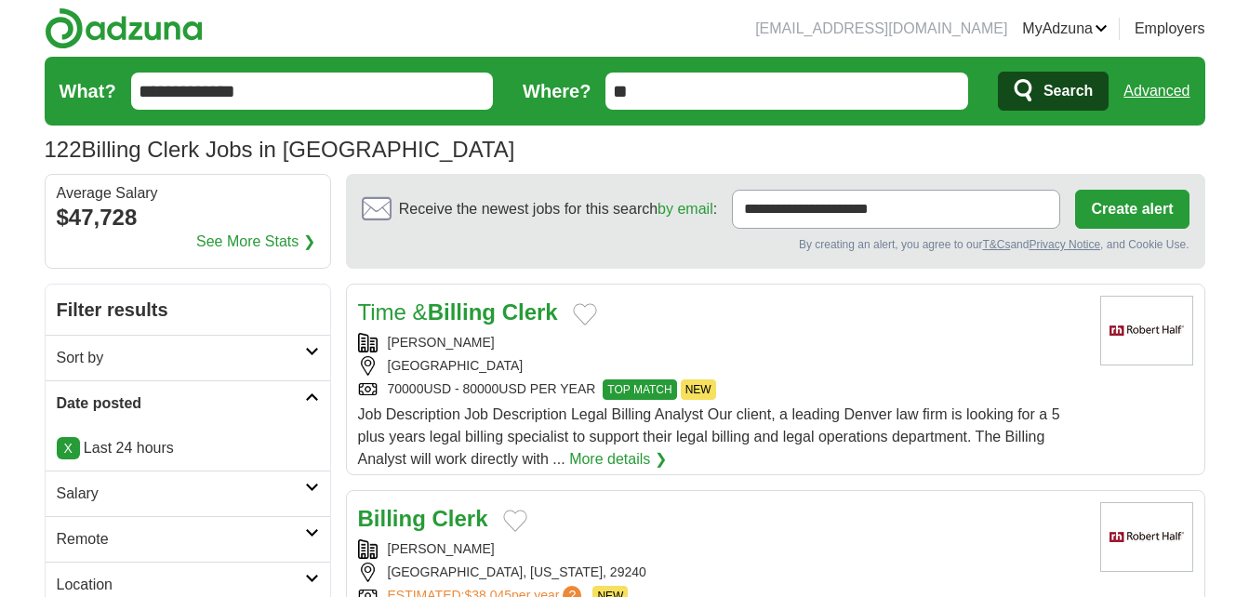
click at [83, 542] on h2 "Remote" at bounding box center [181, 539] width 248 height 22
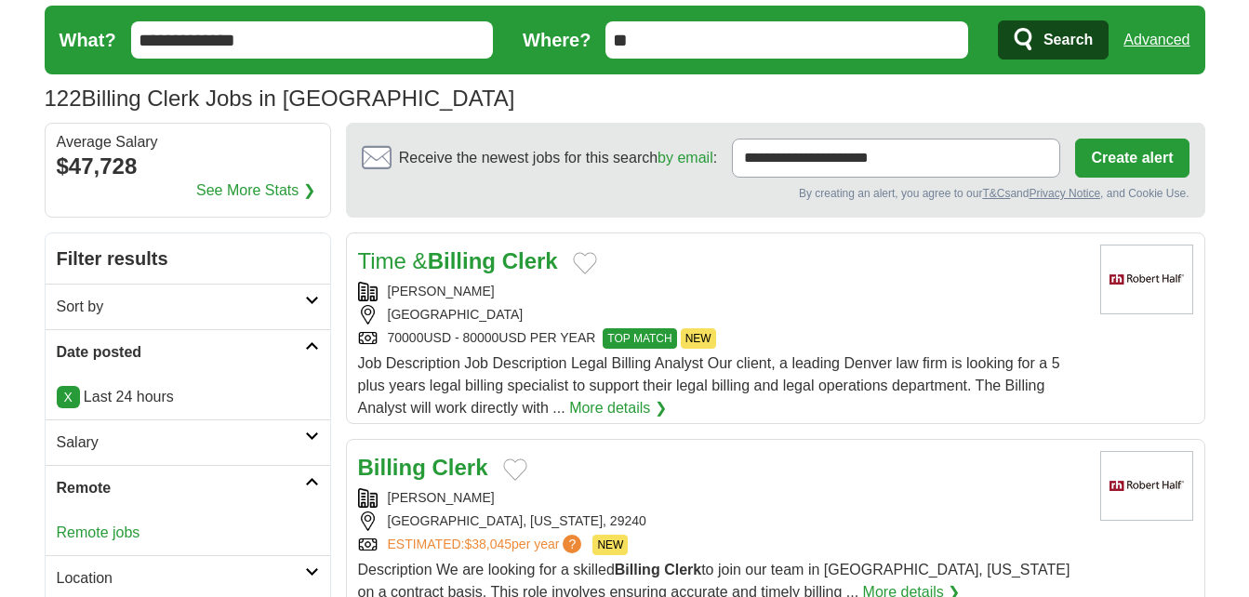
scroll to position [93, 0]
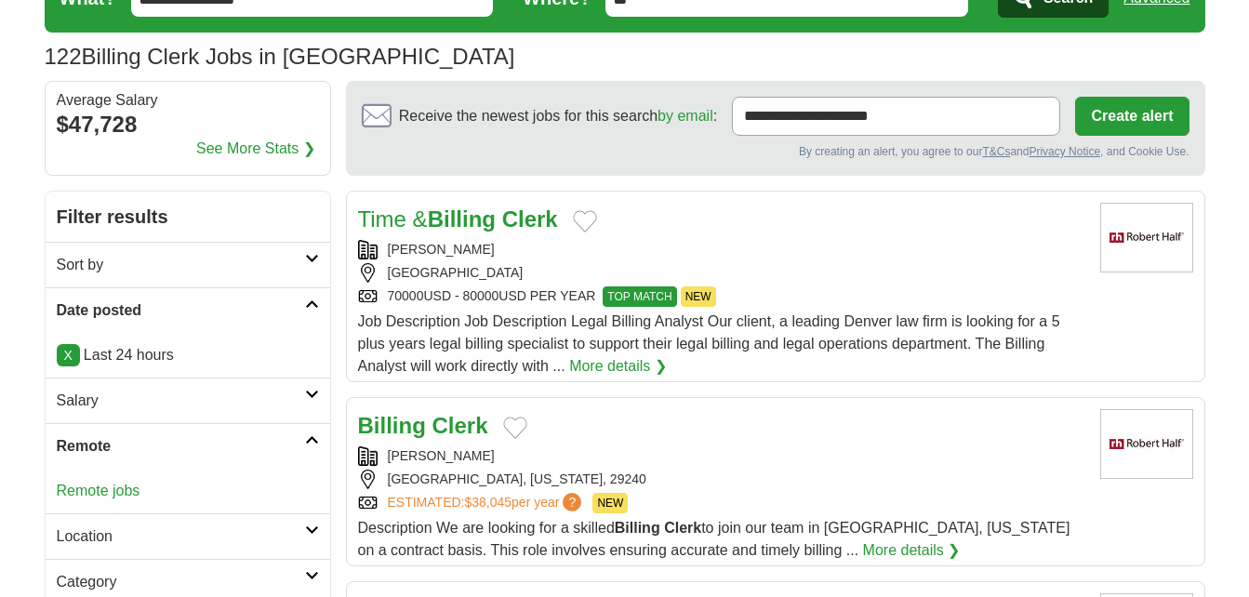
click at [120, 488] on link "Remote jobs" at bounding box center [99, 491] width 84 height 16
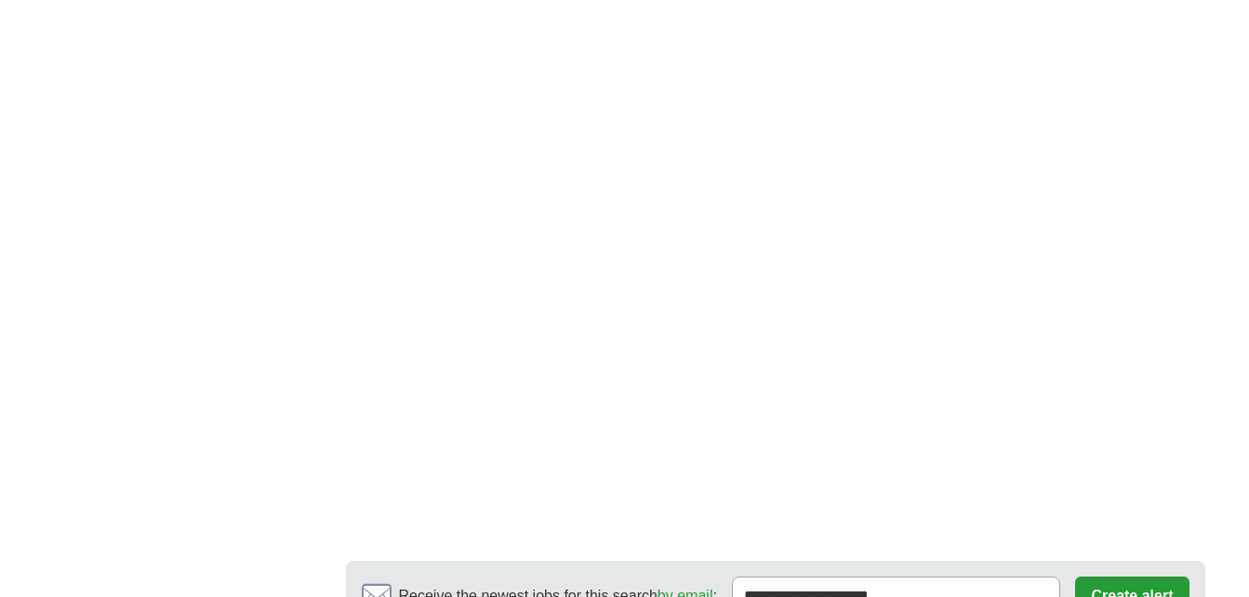
scroll to position [2664, 0]
